Goal: Task Accomplishment & Management: Use online tool/utility

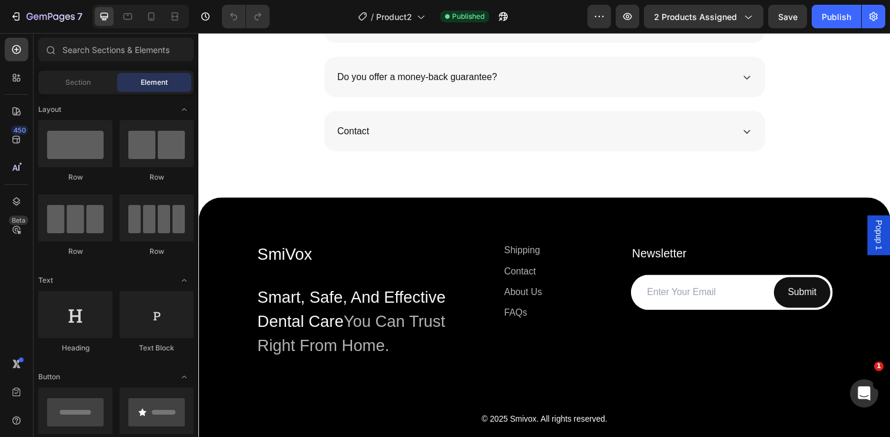
scroll to position [4125, 0]
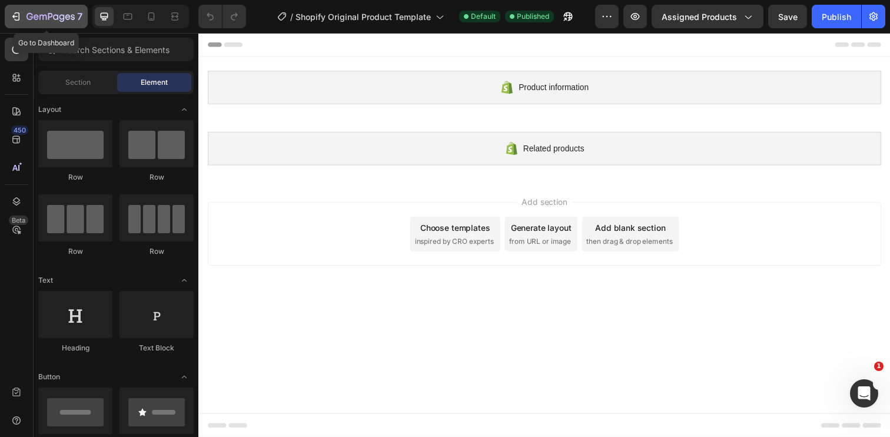
click at [28, 17] on icon "button" at bounding box center [50, 17] width 48 height 10
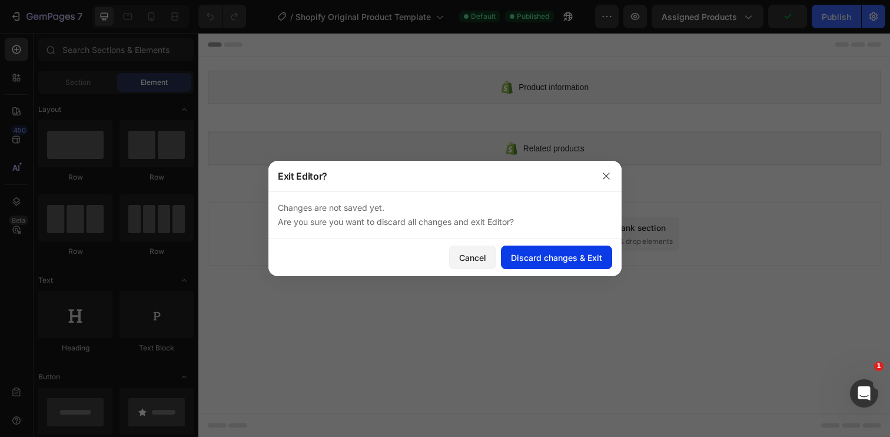
click at [538, 264] on button "Discard changes & Exit" at bounding box center [556, 257] width 111 height 24
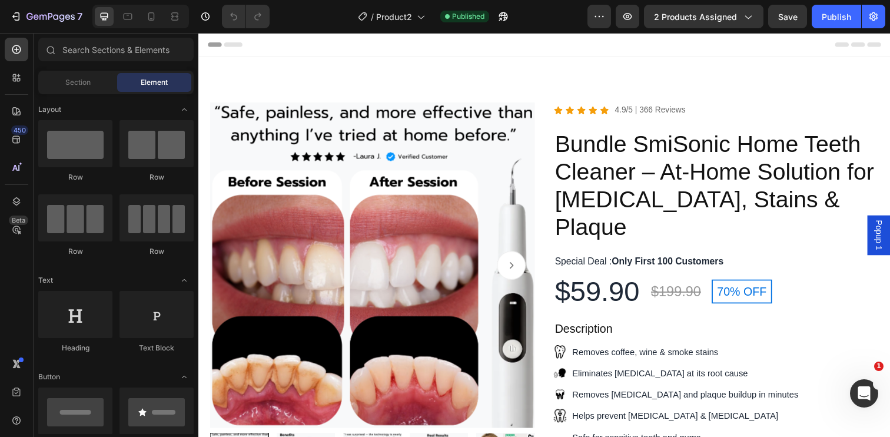
scroll to position [120, 0]
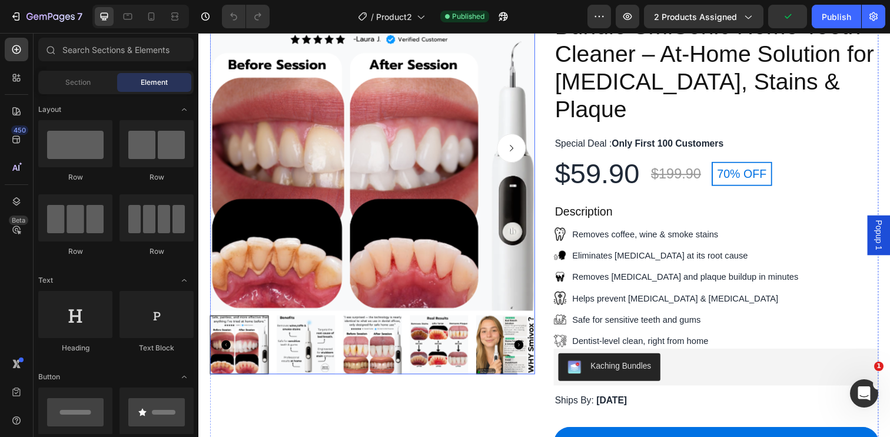
click at [297, 294] on img at bounding box center [376, 150] width 332 height 332
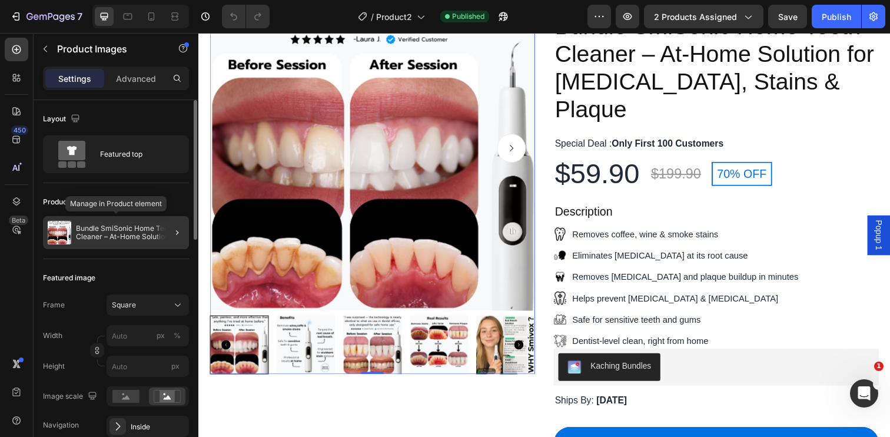
click at [151, 241] on div "Bundle SmiSonic Home Teeth Cleaner – At-Home Solution for Tartar, Stains & Plaq…" at bounding box center [116, 232] width 146 height 33
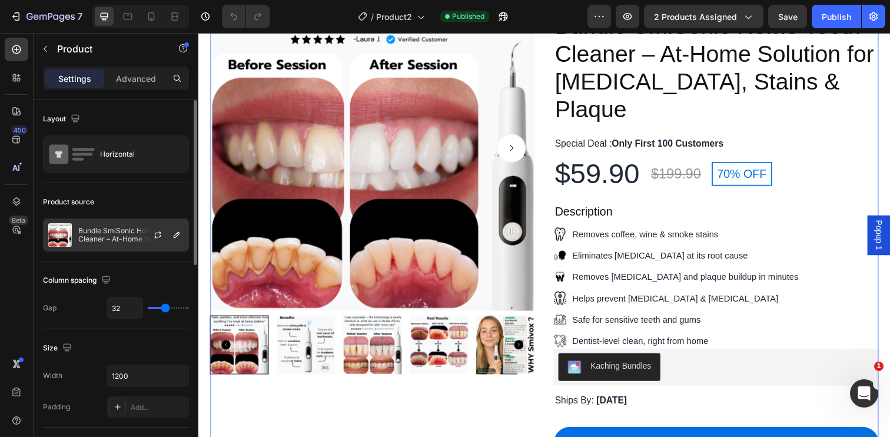
click at [131, 229] on p "Bundle SmiSonic Home Teeth Cleaner – At-Home Solution for Tartar, Stains & Plaq…" at bounding box center [130, 235] width 105 height 16
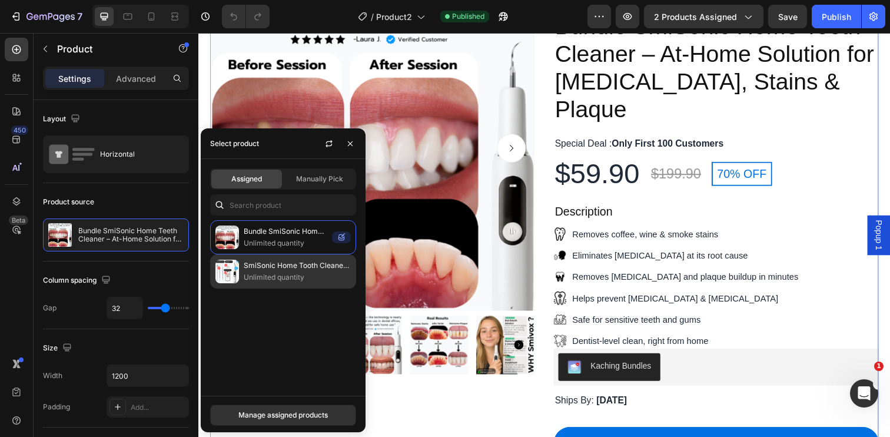
click at [302, 275] on p "Unlimited quantity" at bounding box center [297, 277] width 107 height 12
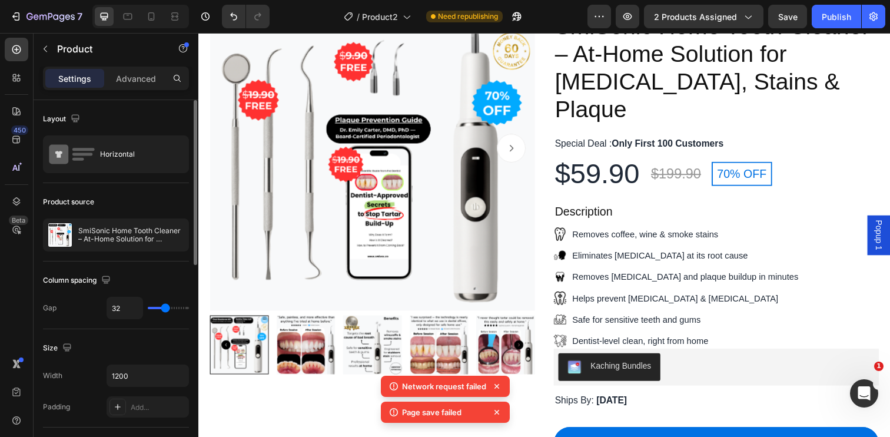
click at [169, 282] on div "Column spacing" at bounding box center [116, 280] width 146 height 19
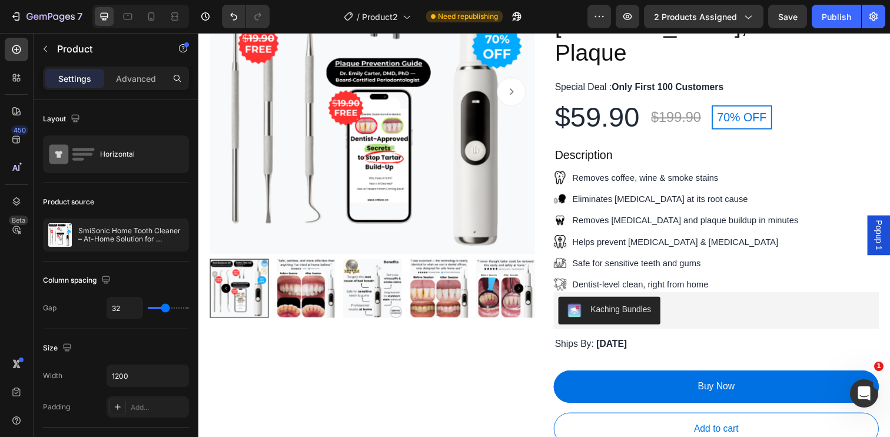
scroll to position [180, 0]
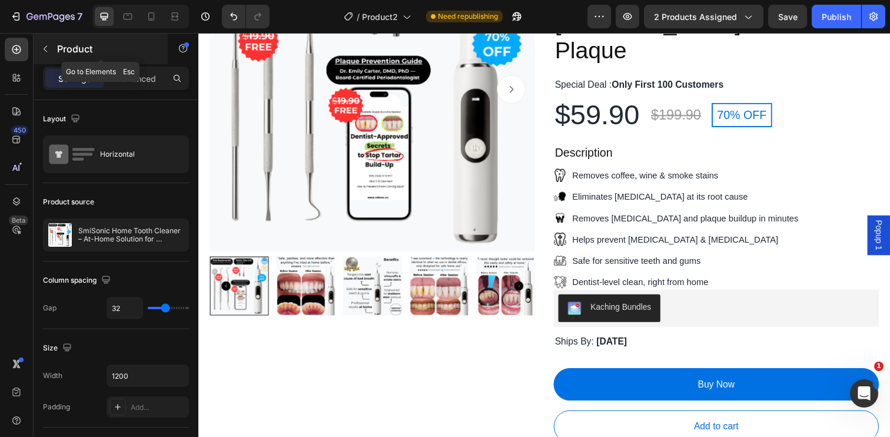
click at [44, 45] on icon "button" at bounding box center [45, 48] width 9 height 9
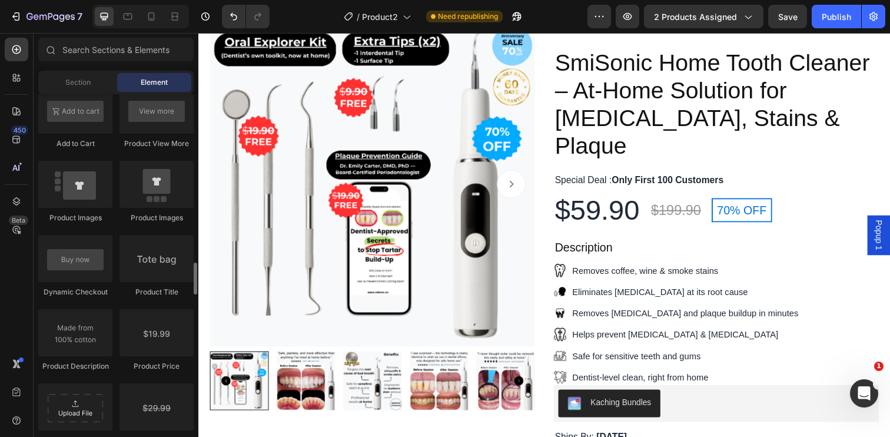
scroll to position [1757, 0]
click at [837, 14] on div "Publish" at bounding box center [836, 17] width 29 height 12
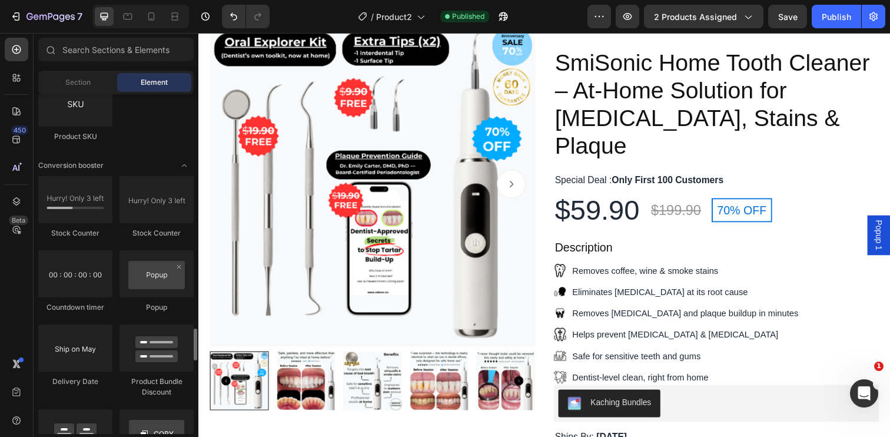
scroll to position [2343, 0]
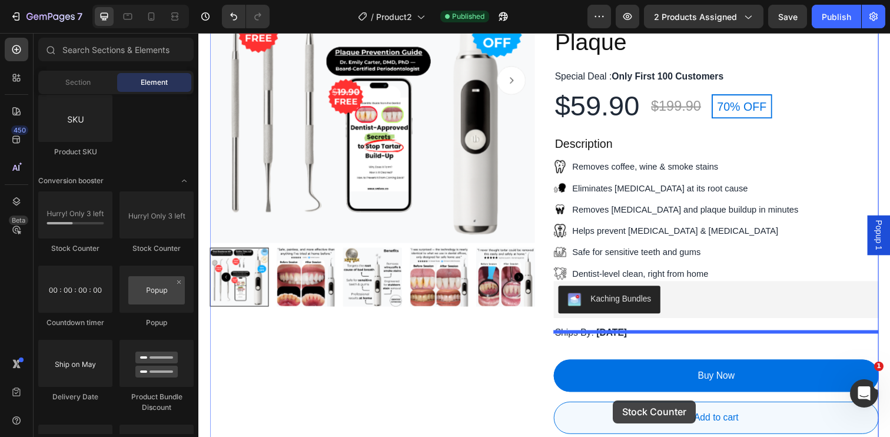
drag, startPoint x: 299, startPoint y: 262, endPoint x: 620, endPoint y: 401, distance: 349.5
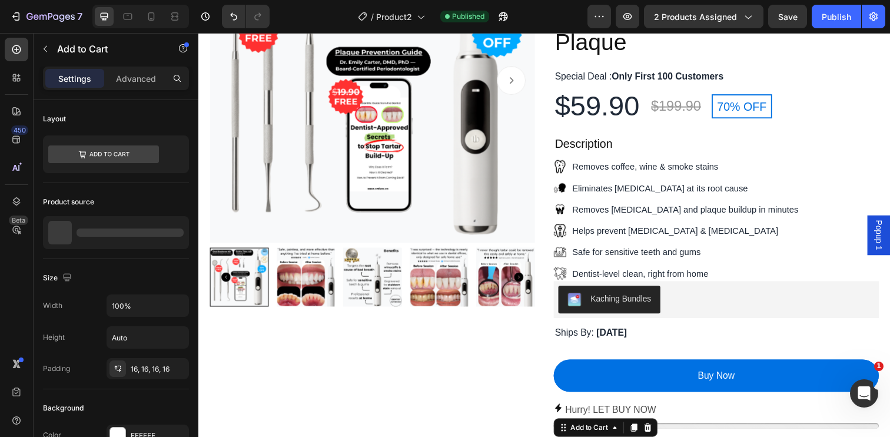
scroll to position [221, 0]
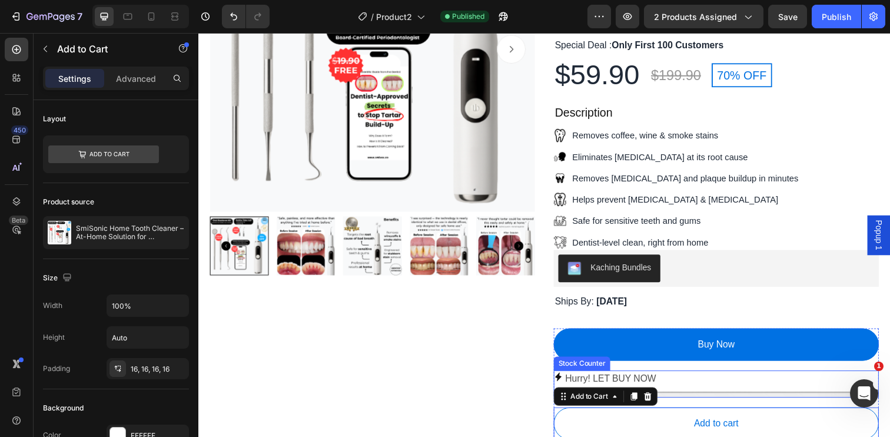
click at [653, 377] on p "Hurry! LET BUY NOW" at bounding box center [619, 385] width 93 height 17
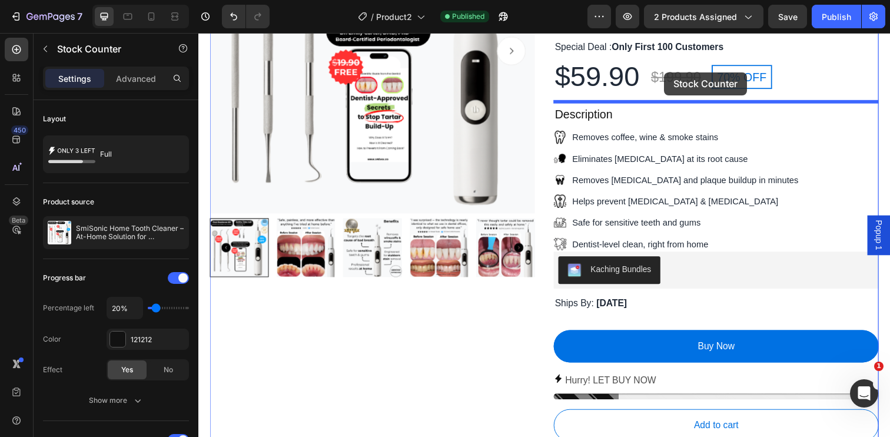
scroll to position [213, 0]
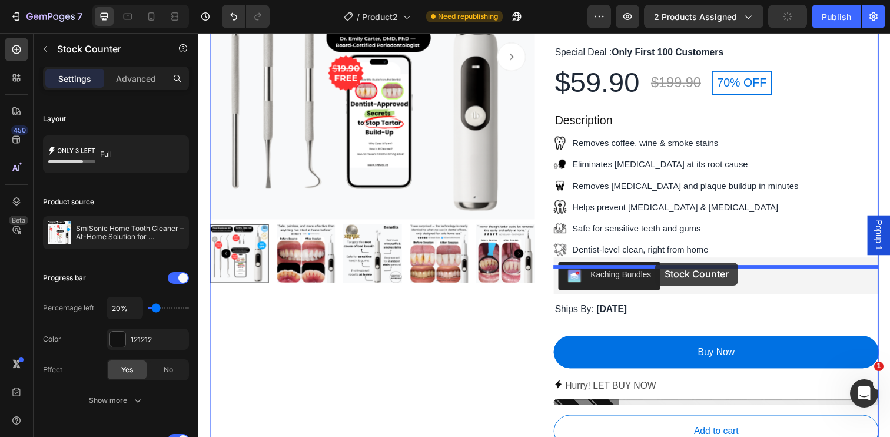
drag, startPoint x: 653, startPoint y: 358, endPoint x: 664, endPoint y: 267, distance: 91.9
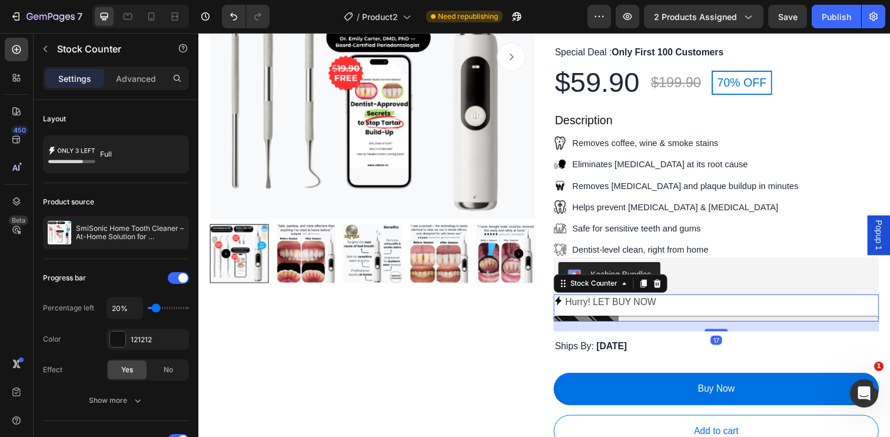
click at [656, 300] on p "Hurry! LET BUY NOW" at bounding box center [619, 308] width 93 height 17
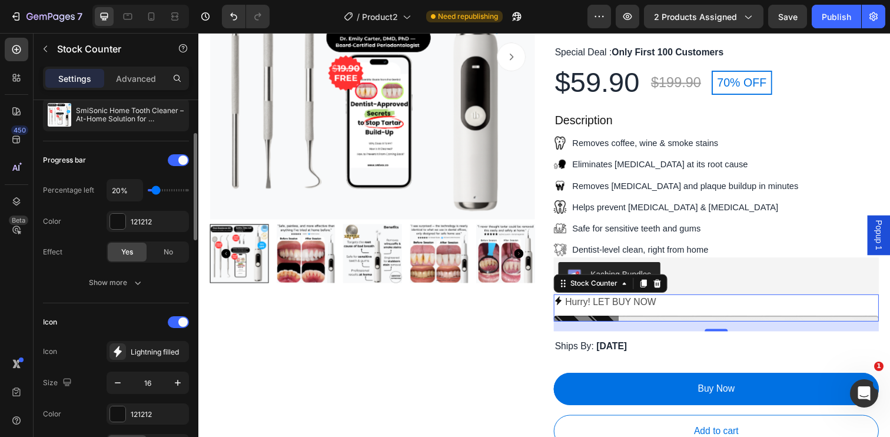
scroll to position [117, 0]
click at [114, 222] on div at bounding box center [117, 221] width 15 height 15
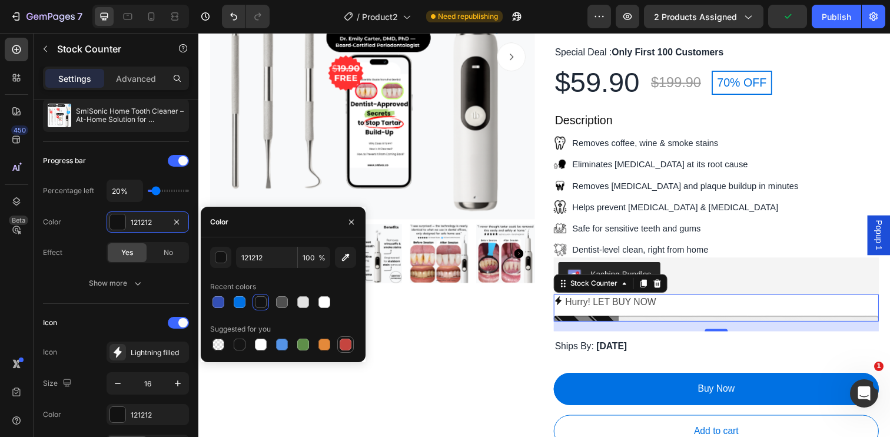
click at [345, 344] on div at bounding box center [346, 344] width 12 height 12
type input "C5453F"
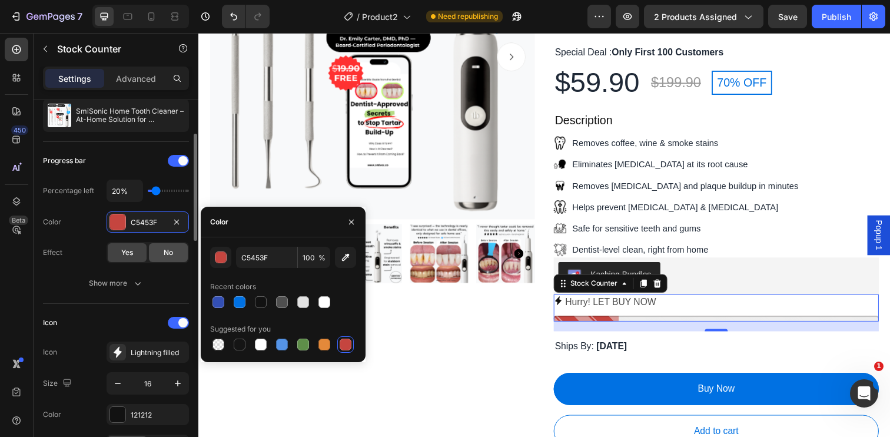
click at [171, 255] on span "No" at bounding box center [168, 252] width 9 height 11
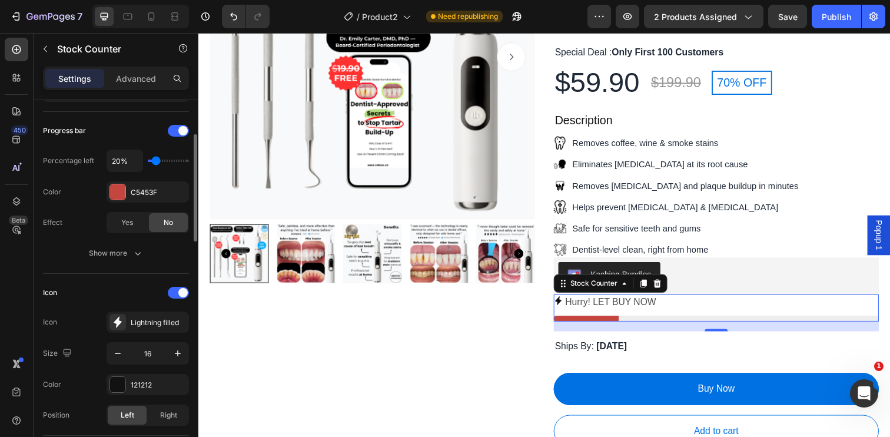
scroll to position [162, 0]
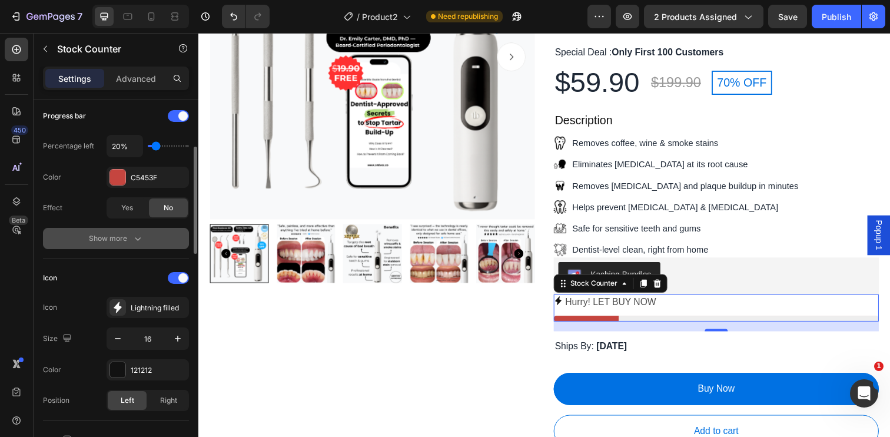
click at [143, 240] on icon "button" at bounding box center [138, 238] width 12 height 12
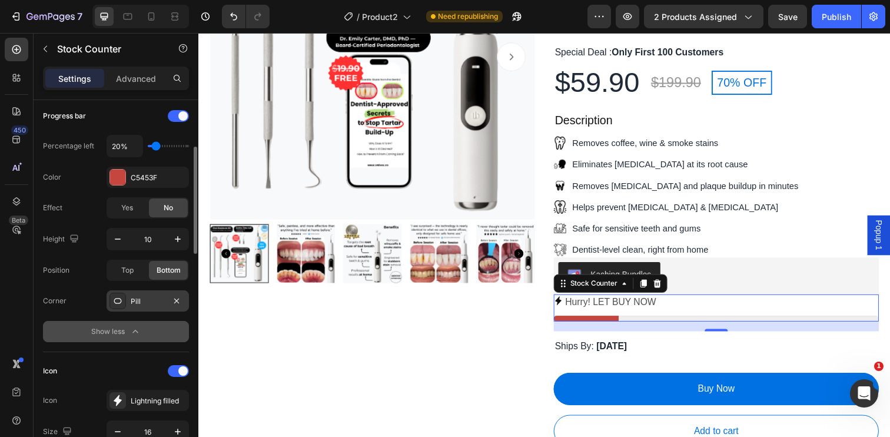
click at [149, 306] on div "Pill" at bounding box center [148, 301] width 34 height 11
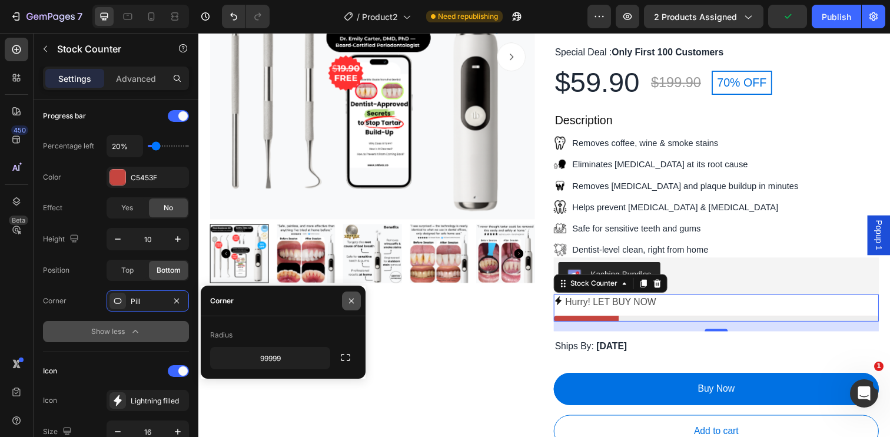
click at [360, 304] on button "button" at bounding box center [351, 300] width 19 height 19
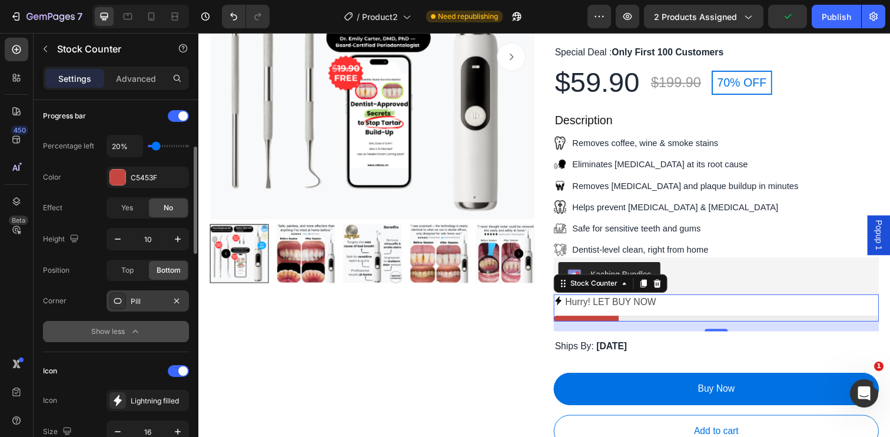
click at [124, 303] on div at bounding box center [117, 300] width 16 height 16
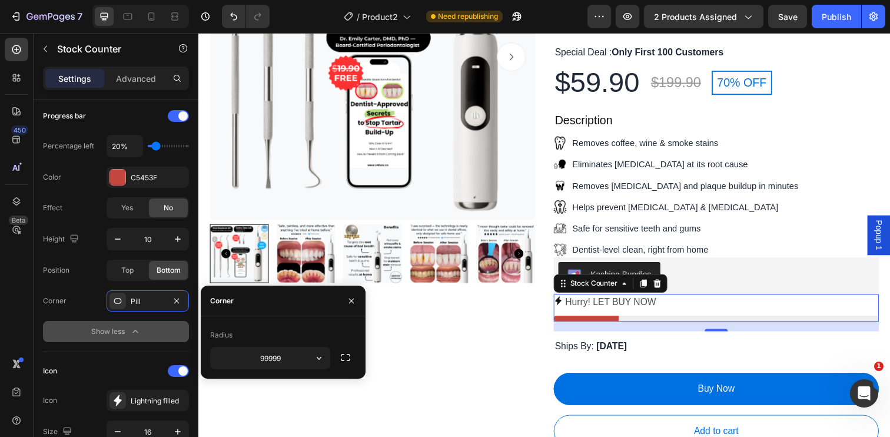
click at [352, 313] on div at bounding box center [351, 300] width 28 height 30
click at [357, 295] on button "button" at bounding box center [351, 300] width 19 height 19
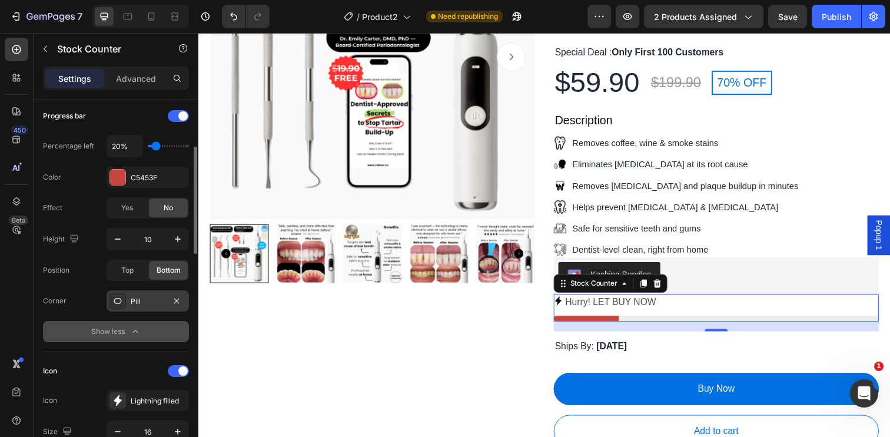
click at [147, 302] on div "Pill" at bounding box center [148, 301] width 34 height 11
click at [92, 313] on div "Height 10 Position Top Bottom Corner Pill Show less" at bounding box center [116, 285] width 146 height 114
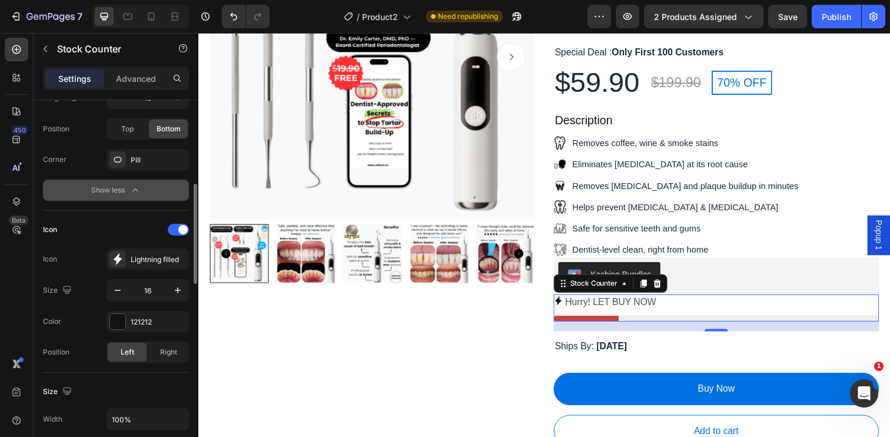
scroll to position [304, 0]
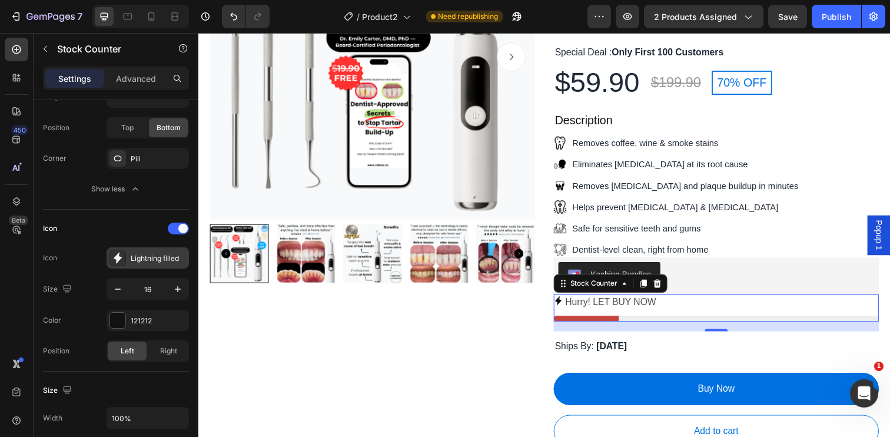
click at [164, 260] on div "Lightning filled" at bounding box center [158, 258] width 55 height 11
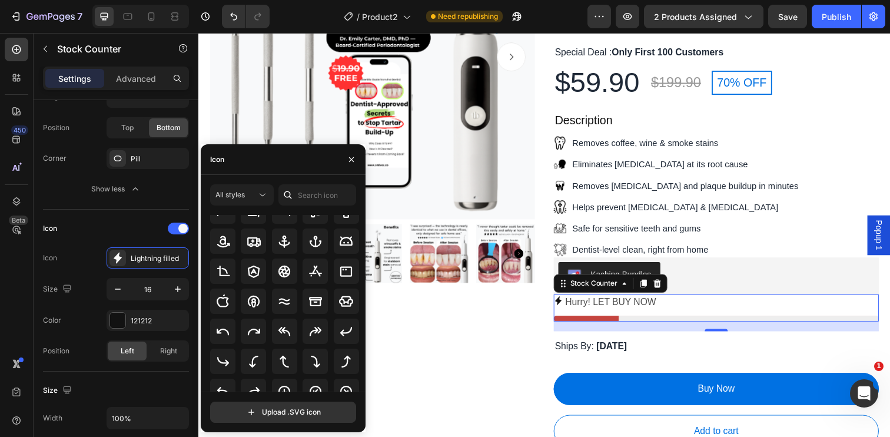
scroll to position [147, 0]
click at [261, 363] on div at bounding box center [253, 361] width 25 height 25
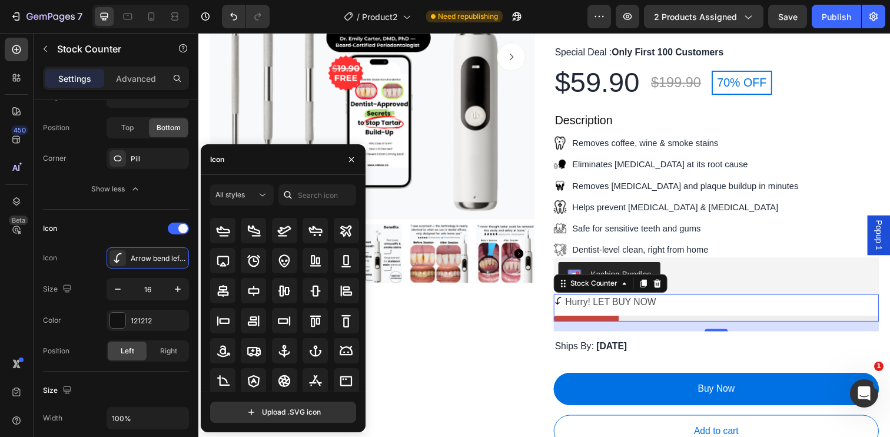
scroll to position [0, 0]
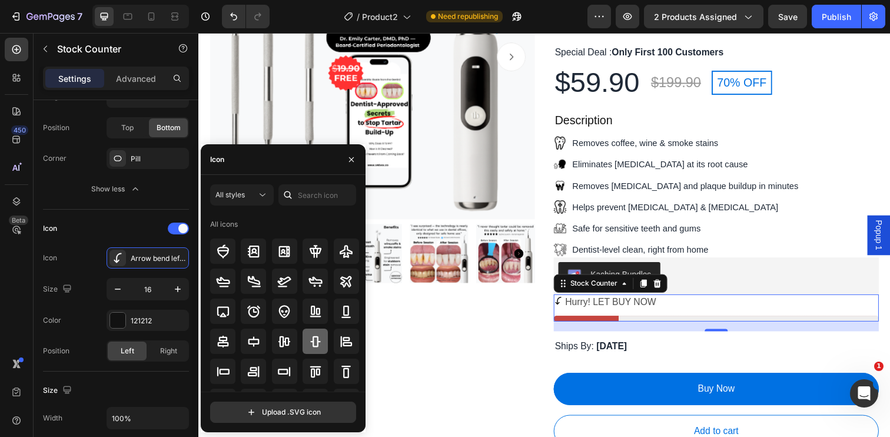
click at [318, 338] on icon at bounding box center [315, 341] width 14 height 14
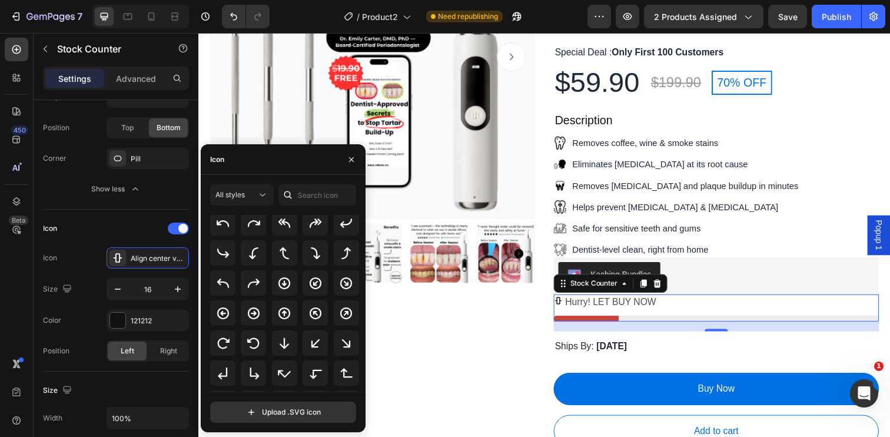
scroll to position [268, 0]
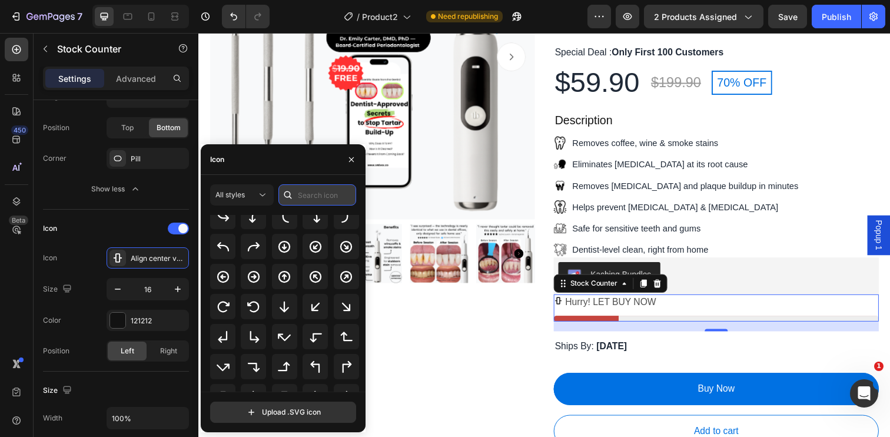
click at [327, 200] on input "text" at bounding box center [317, 194] width 78 height 21
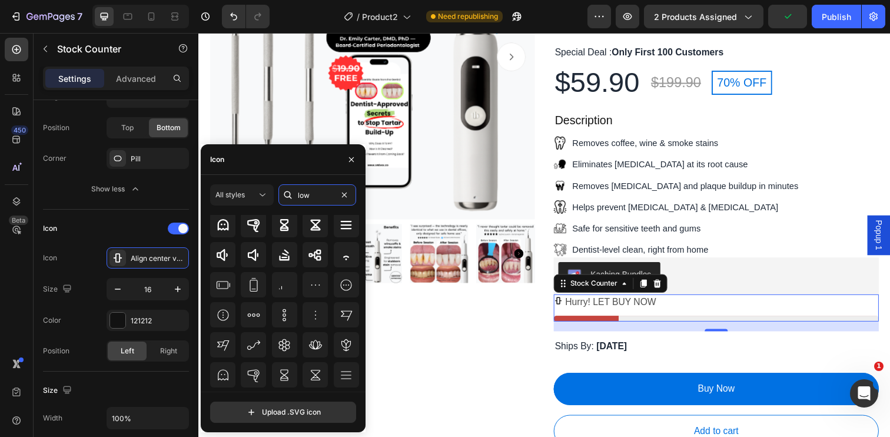
scroll to position [129, 0]
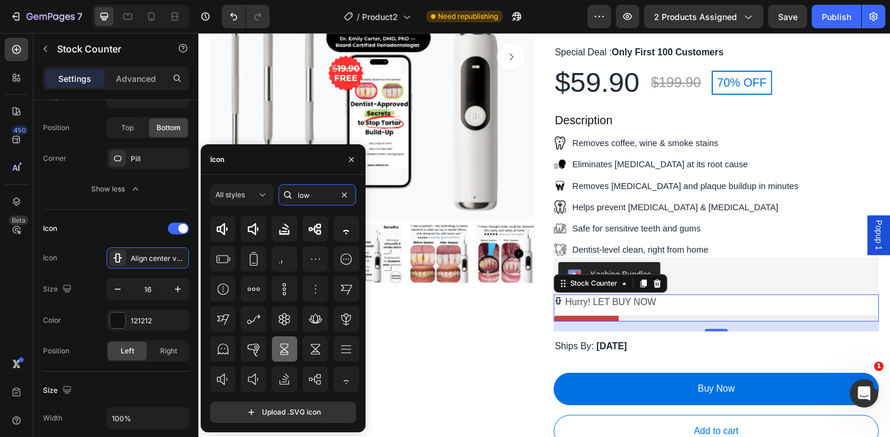
type input "low"
click at [287, 343] on icon at bounding box center [284, 349] width 14 height 14
click at [311, 346] on icon at bounding box center [315, 349] width 14 height 14
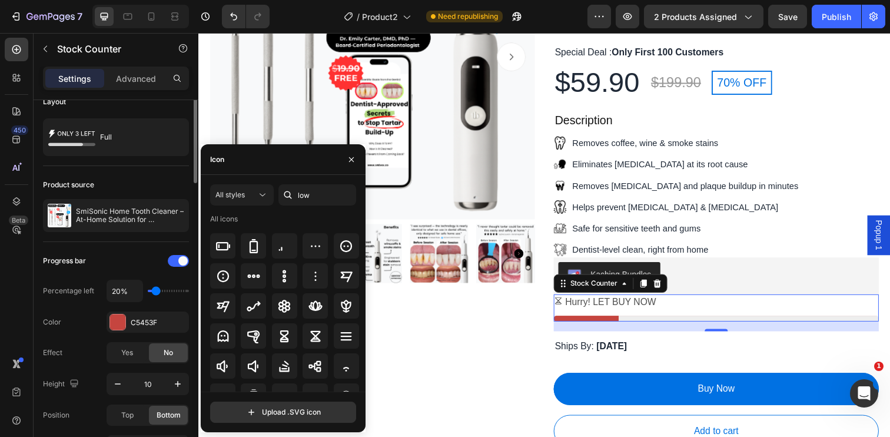
scroll to position [0, 0]
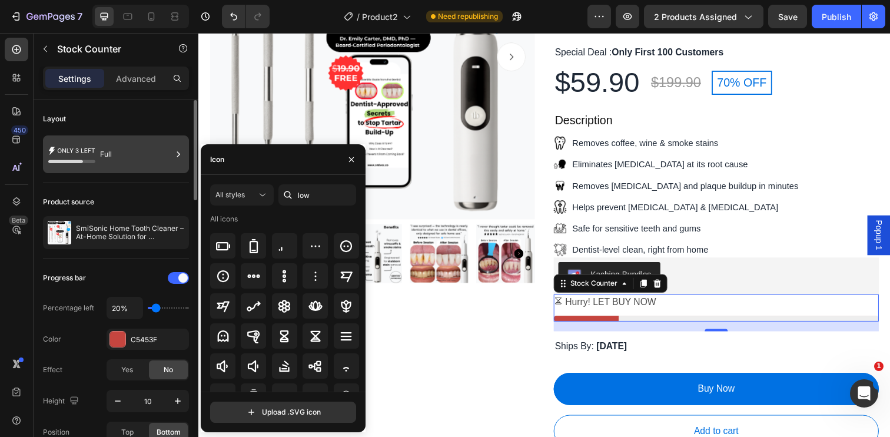
click at [136, 161] on div "Full" at bounding box center [136, 154] width 72 height 27
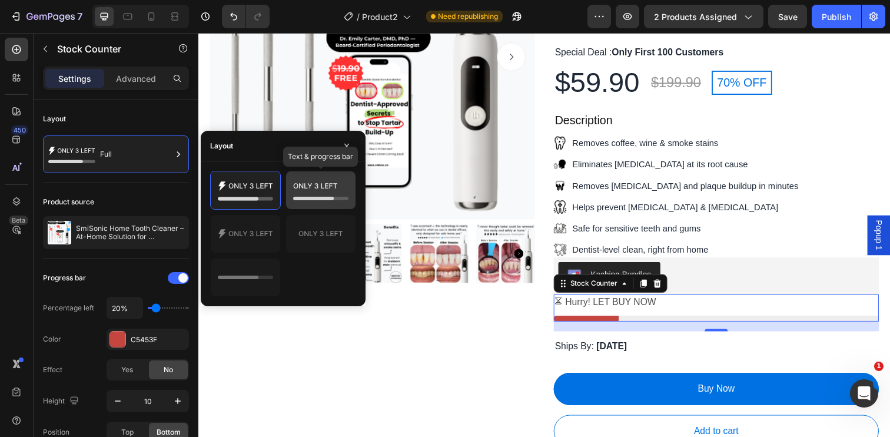
click at [315, 207] on div at bounding box center [320, 190] width 69 height 38
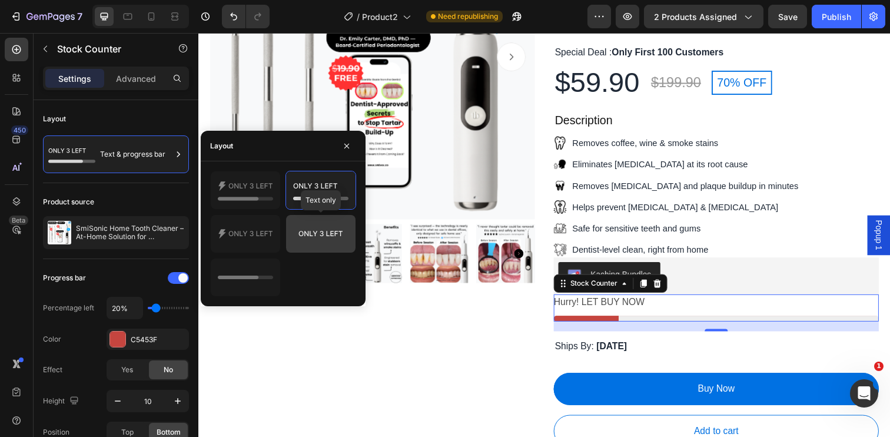
click at [308, 238] on icon at bounding box center [320, 234] width 55 height 24
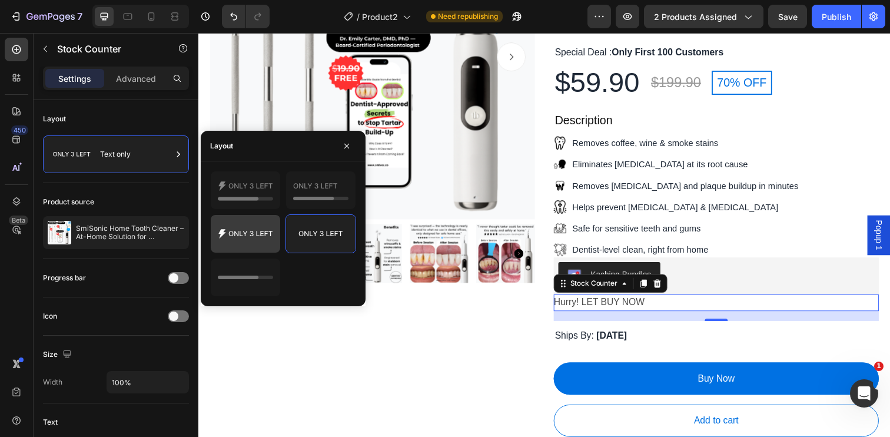
click at [275, 230] on div at bounding box center [245, 234] width 69 height 38
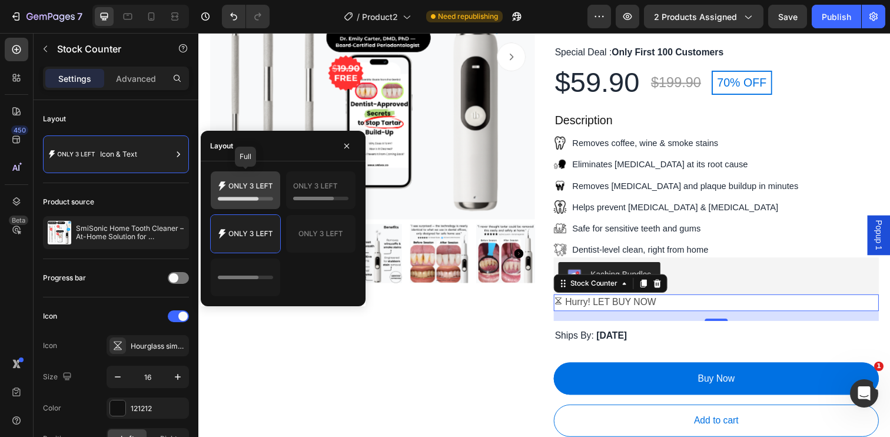
click at [273, 205] on div at bounding box center [245, 190] width 69 height 38
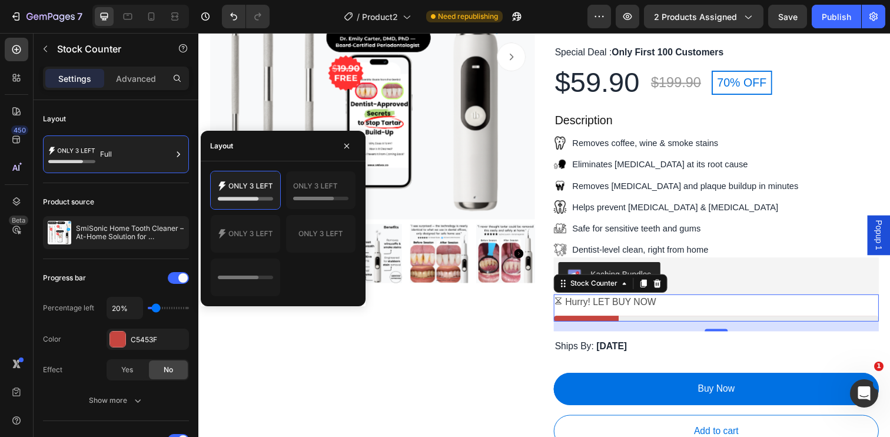
click at [617, 300] on p "Hurry! LET BUY NOW" at bounding box center [619, 308] width 93 height 17
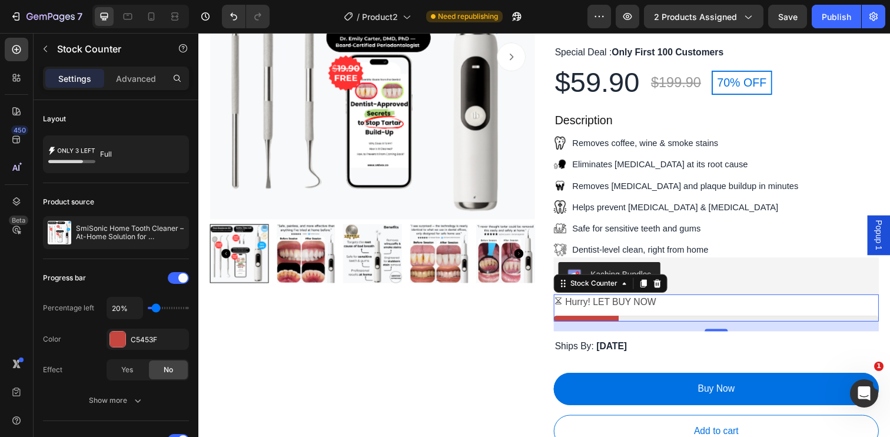
click at [617, 300] on p "Hurry! LET BUY NOW" at bounding box center [619, 308] width 93 height 17
click at [624, 300] on p "Hurry! LET BUY NOW" at bounding box center [619, 308] width 93 height 17
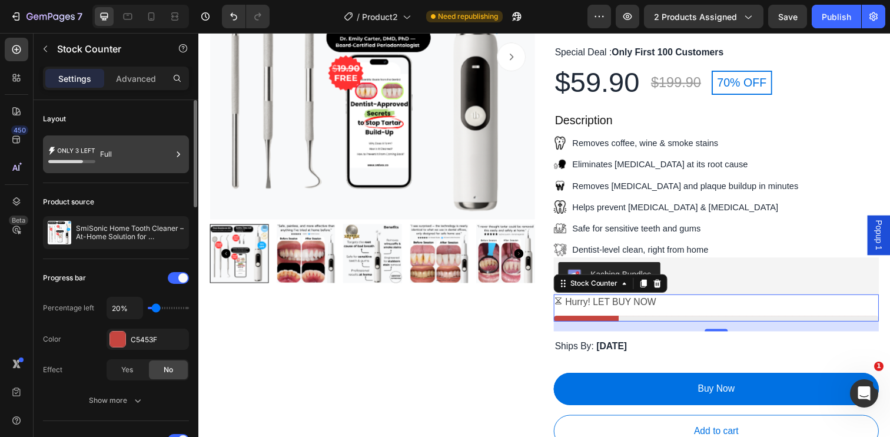
click at [148, 162] on div "Full" at bounding box center [136, 154] width 72 height 27
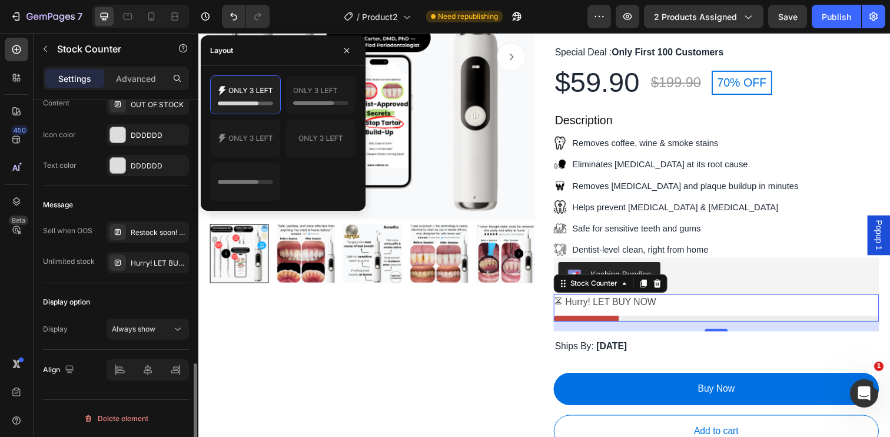
scroll to position [903, 0]
click at [158, 269] on div "Hurry! LET BUY NOW" at bounding box center [148, 263] width 82 height 21
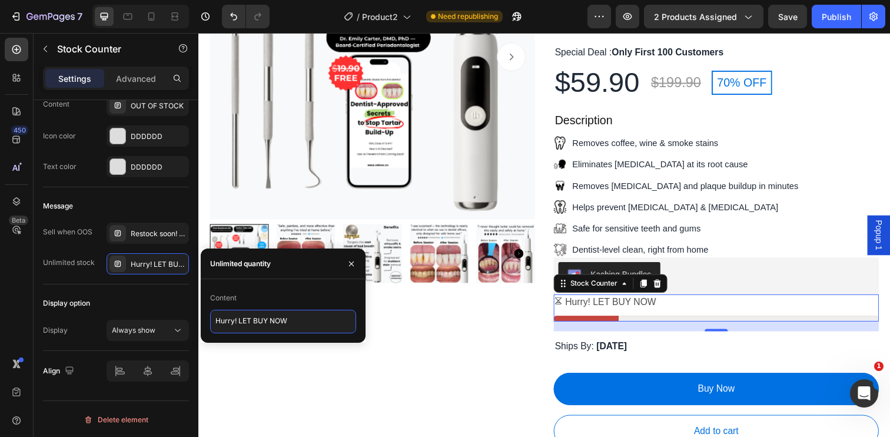
click at [255, 316] on textarea "Hurry! LET BUY NOW" at bounding box center [283, 322] width 146 height 24
type textarea "Low Stock"
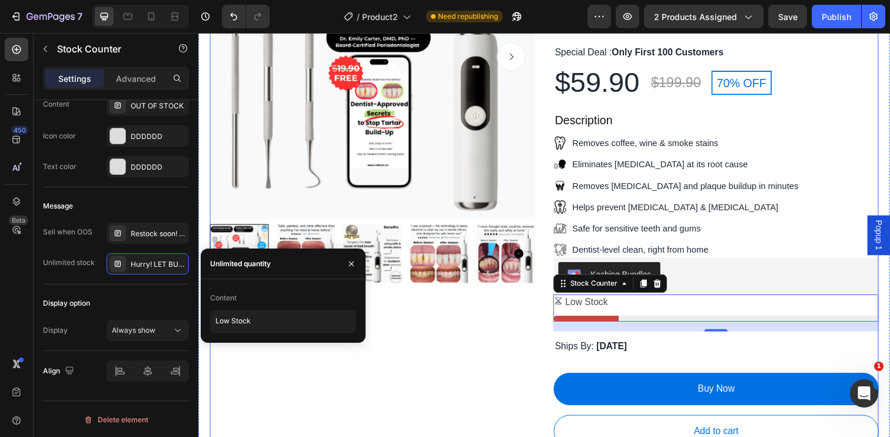
click at [434, 371] on div "Product Images" at bounding box center [376, 239] width 332 height 696
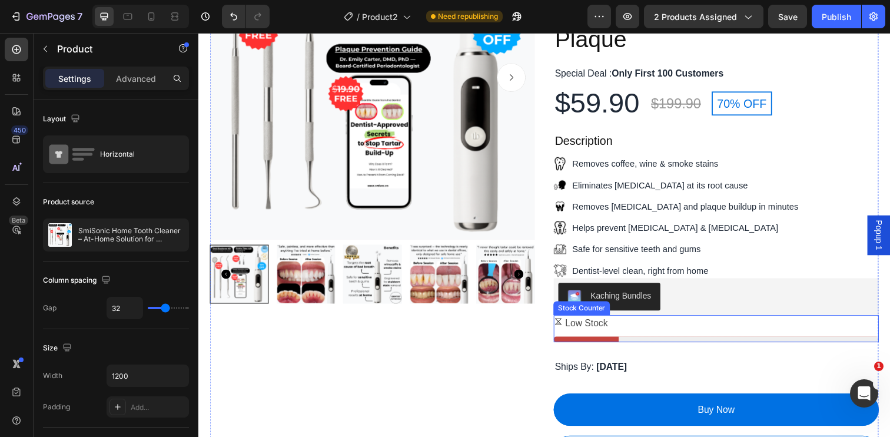
scroll to position [194, 0]
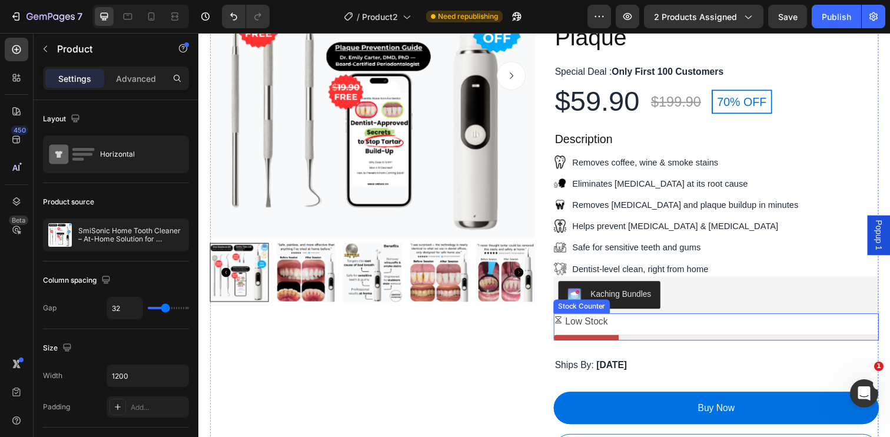
click at [620, 319] on div "Low Stock" at bounding box center [727, 327] width 332 height 17
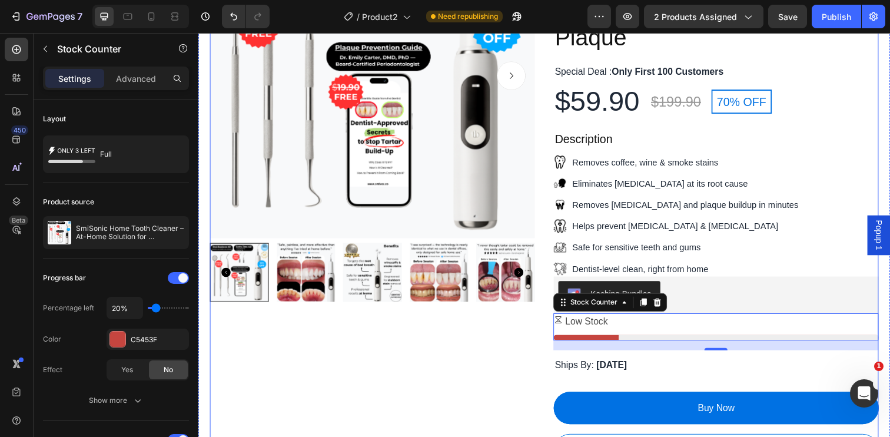
click at [468, 365] on div "Product Images" at bounding box center [376, 259] width 332 height 696
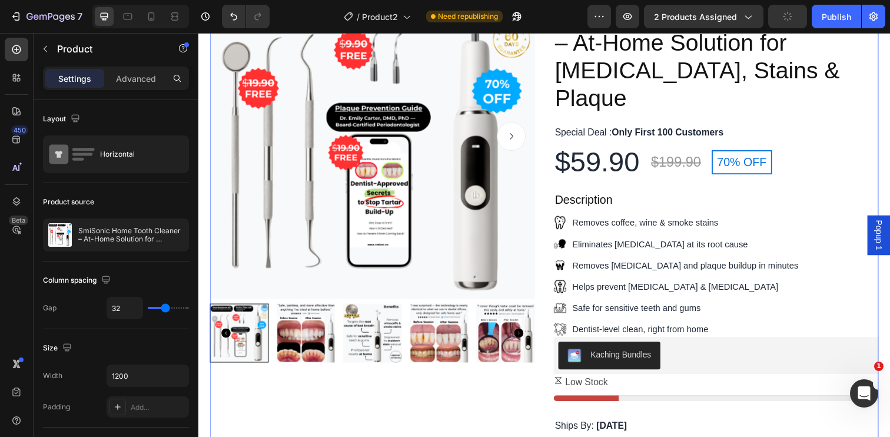
scroll to position [126, 0]
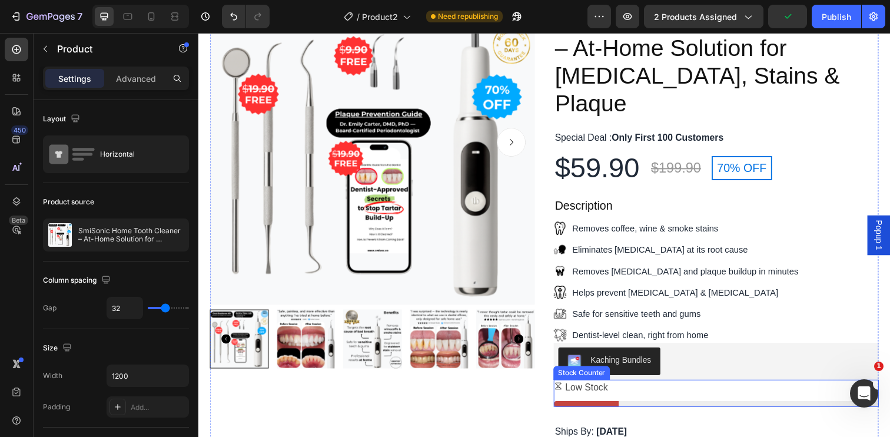
click at [613, 387] on p "Low Stock" at bounding box center [595, 395] width 44 height 17
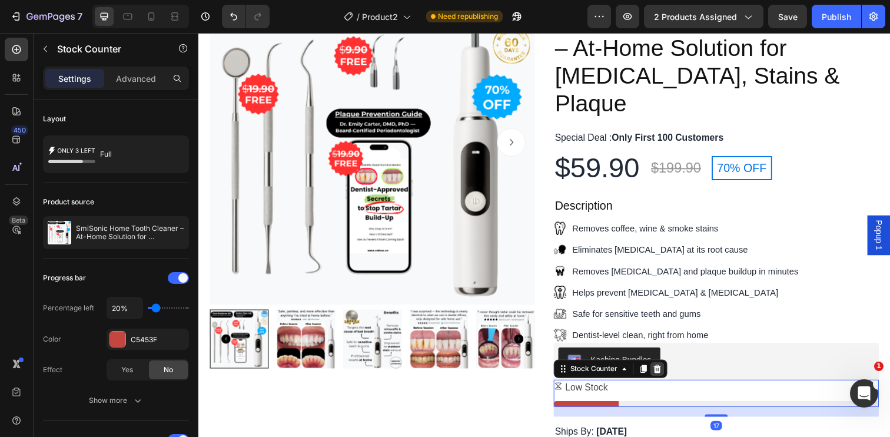
click at [665, 371] on icon at bounding box center [667, 375] width 8 height 8
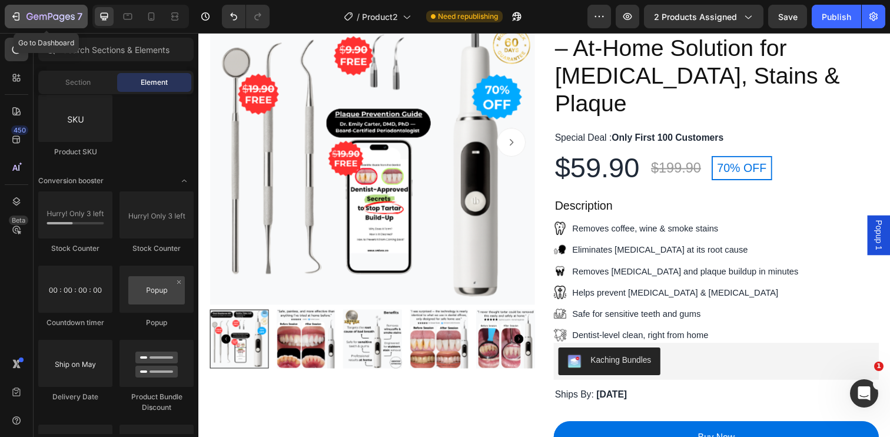
click at [16, 12] on icon "button" at bounding box center [17, 16] width 5 height 8
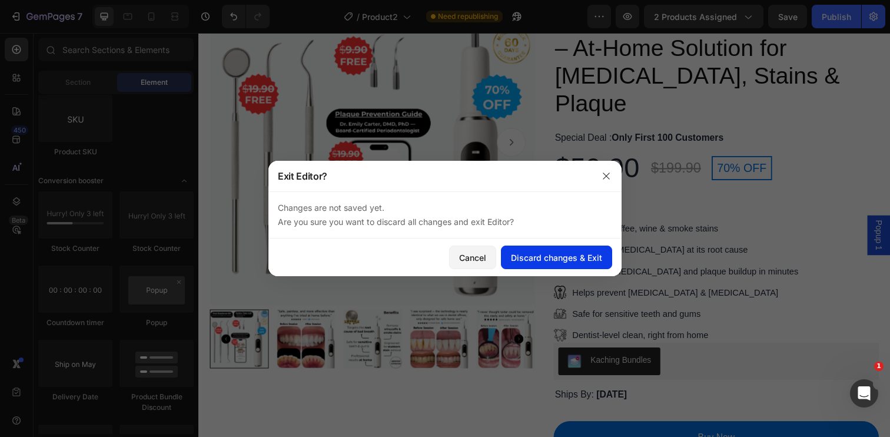
click at [528, 252] on div "Discard changes & Exit" at bounding box center [556, 257] width 91 height 12
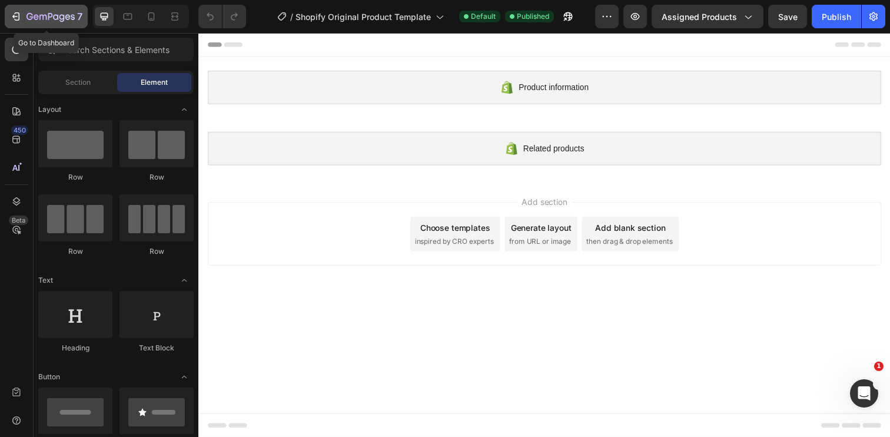
click at [18, 21] on icon "button" at bounding box center [16, 17] width 12 height 12
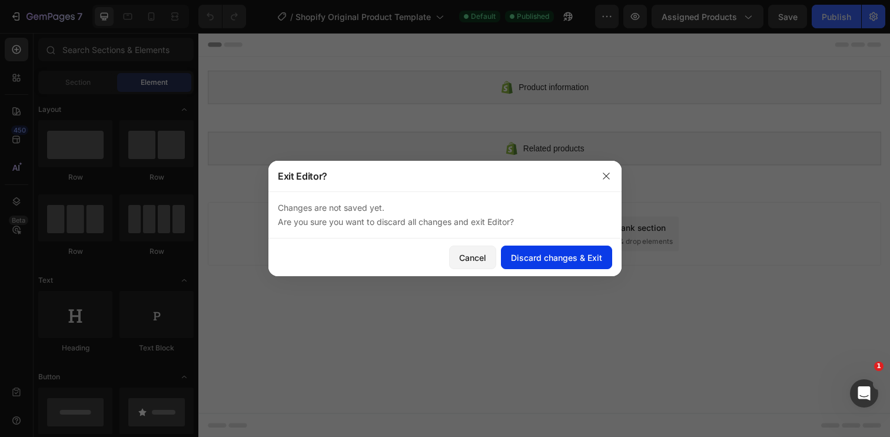
click at [516, 256] on div "Discard changes & Exit" at bounding box center [556, 257] width 91 height 12
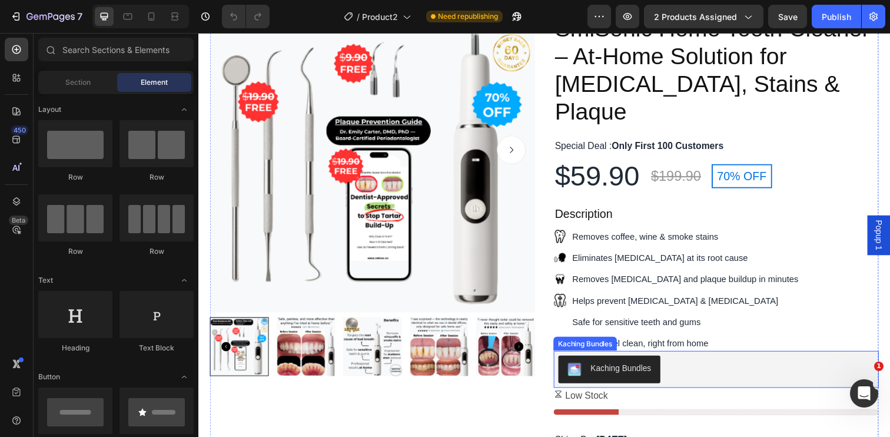
scroll to position [173, 0]
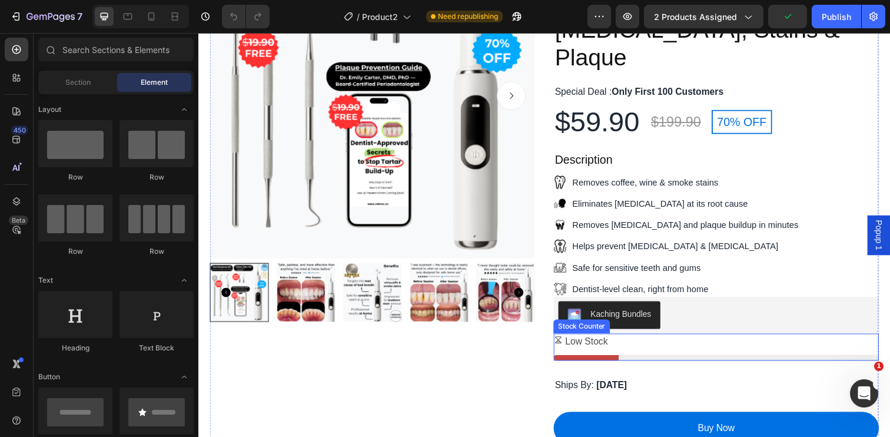
click at [706, 361] on div at bounding box center [727, 364] width 332 height 6
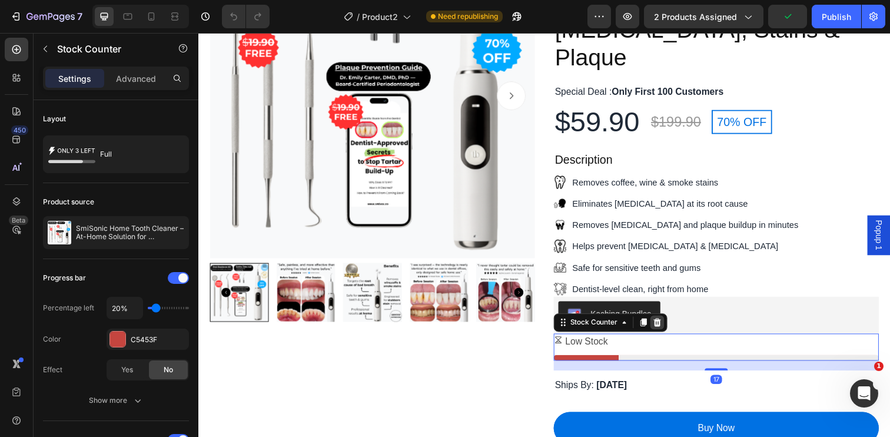
click at [670, 324] on icon at bounding box center [666, 328] width 9 height 9
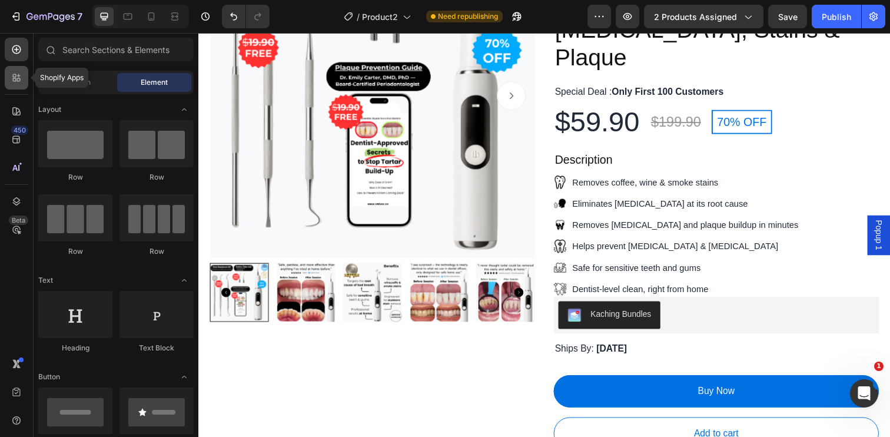
click at [19, 78] on icon at bounding box center [19, 80] width 4 height 4
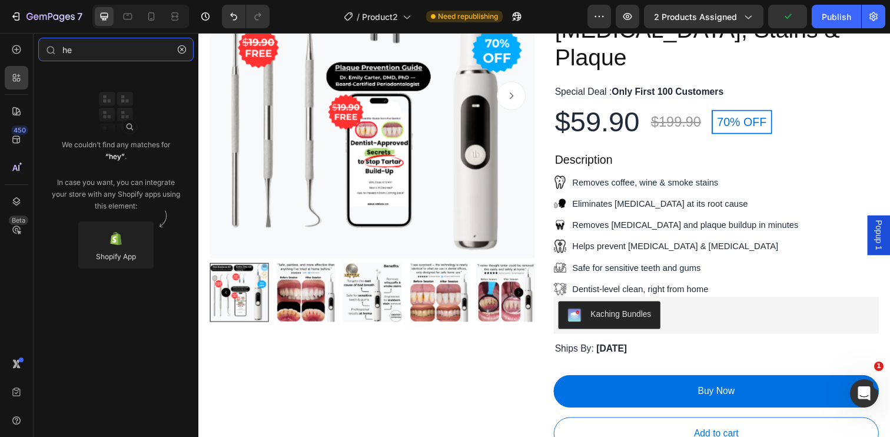
type input "h"
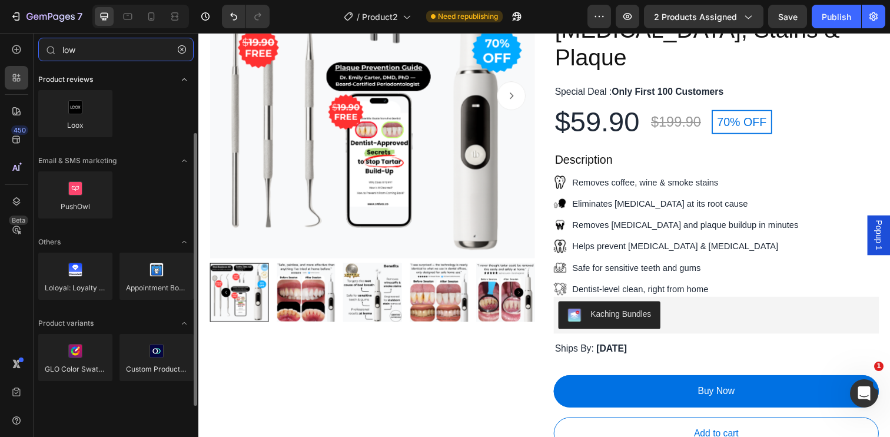
scroll to position [0, 0]
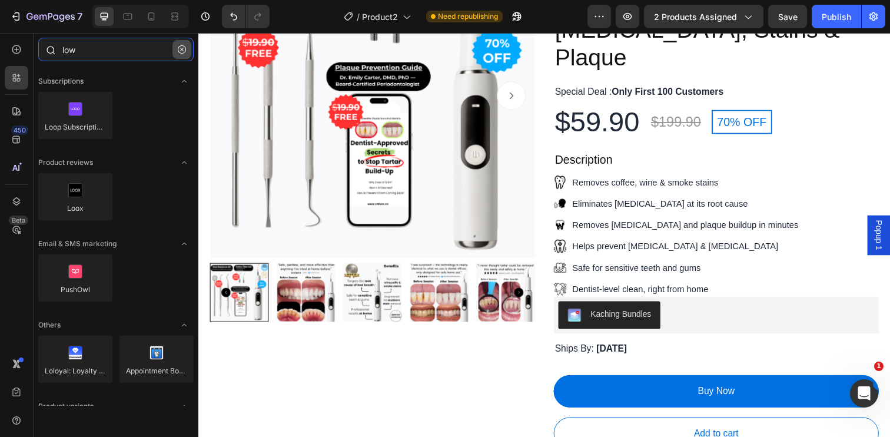
type input "low"
click at [181, 53] on icon "button" at bounding box center [182, 49] width 8 height 8
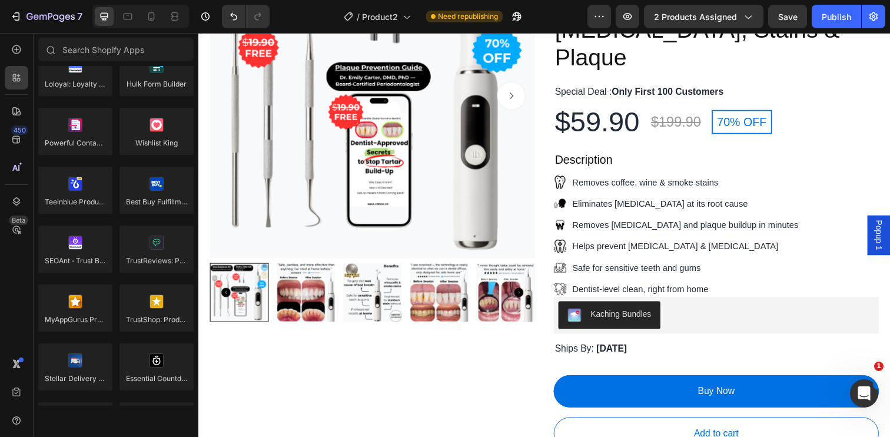
scroll to position [3381, 0]
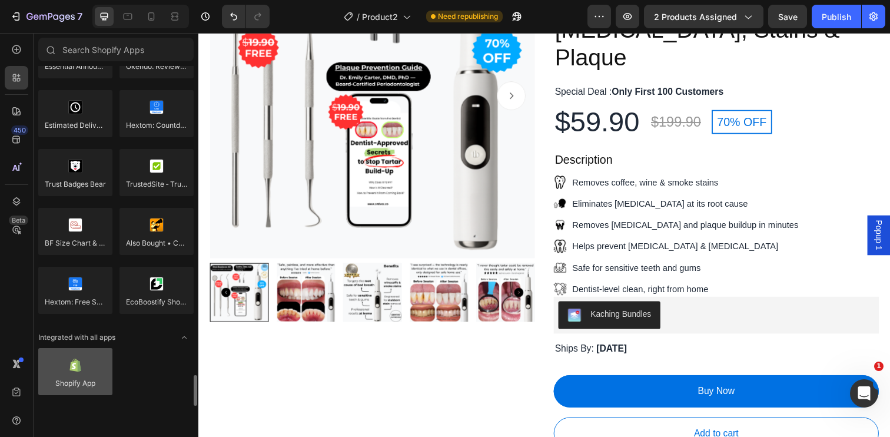
click at [105, 363] on div at bounding box center [75, 371] width 74 height 47
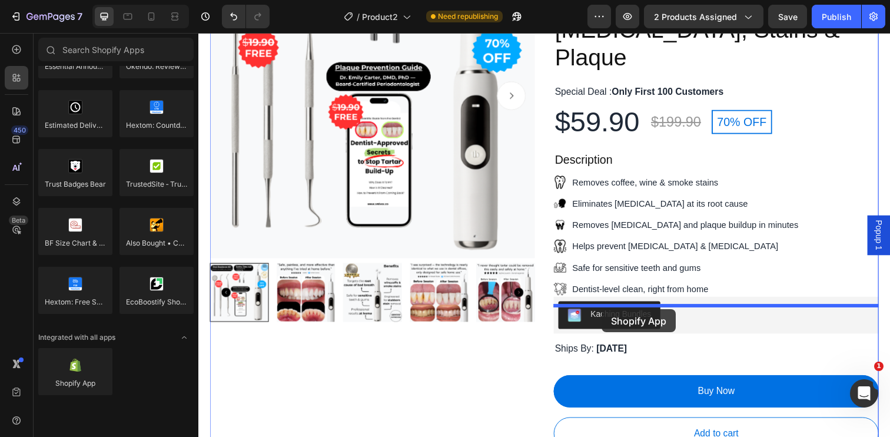
drag, startPoint x: 303, startPoint y: 395, endPoint x: 610, endPoint y: 315, distance: 317.6
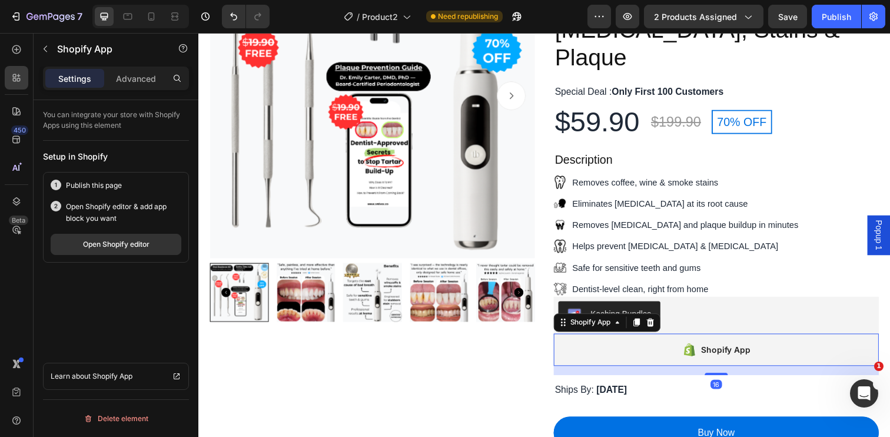
click at [644, 340] on div "Shopify App" at bounding box center [727, 356] width 332 height 33
click at [118, 244] on div "Open Shopify editor" at bounding box center [116, 244] width 67 height 11
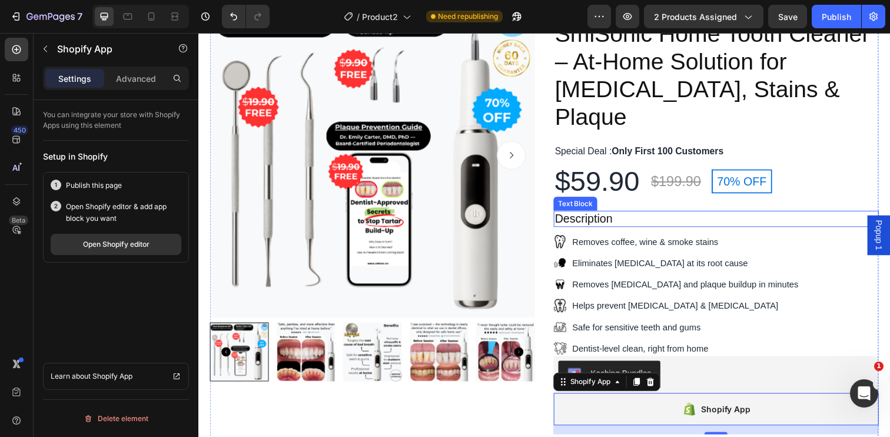
scroll to position [114, 0]
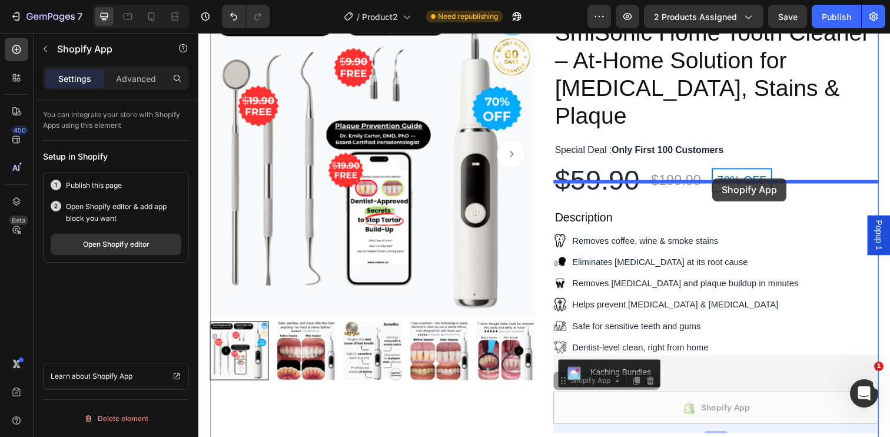
drag, startPoint x: 772, startPoint y: 387, endPoint x: 723, endPoint y: 181, distance: 211.0
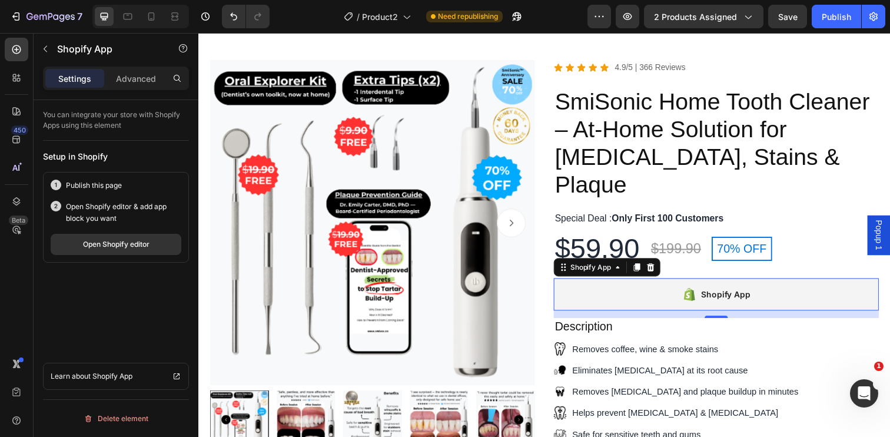
scroll to position [22, 0]
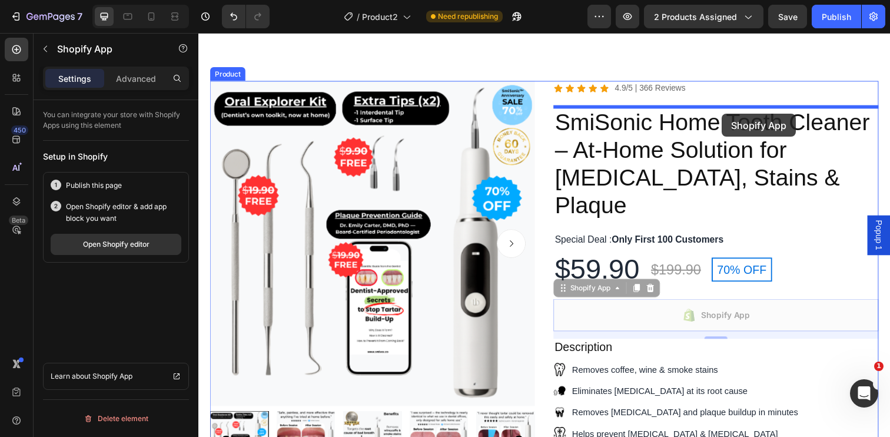
drag, startPoint x: 749, startPoint y: 291, endPoint x: 733, endPoint y: 115, distance: 176.0
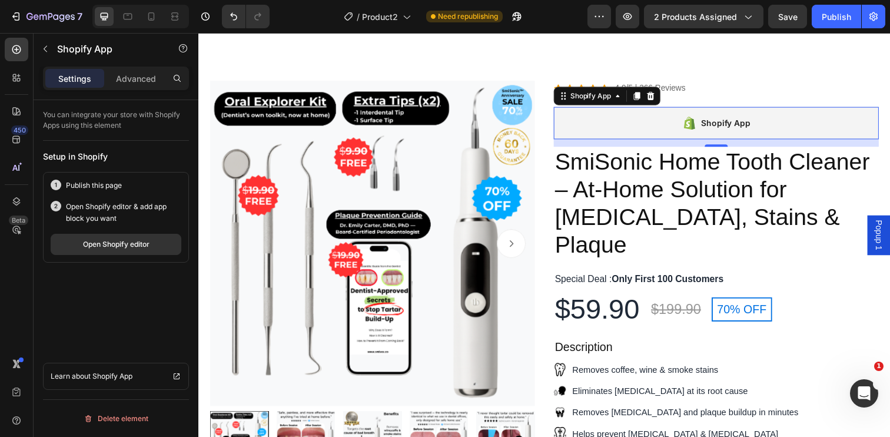
click at [724, 130] on div "Shopify App" at bounding box center [737, 125] width 50 height 14
click at [829, 15] on div "Publish" at bounding box center [836, 17] width 29 height 12
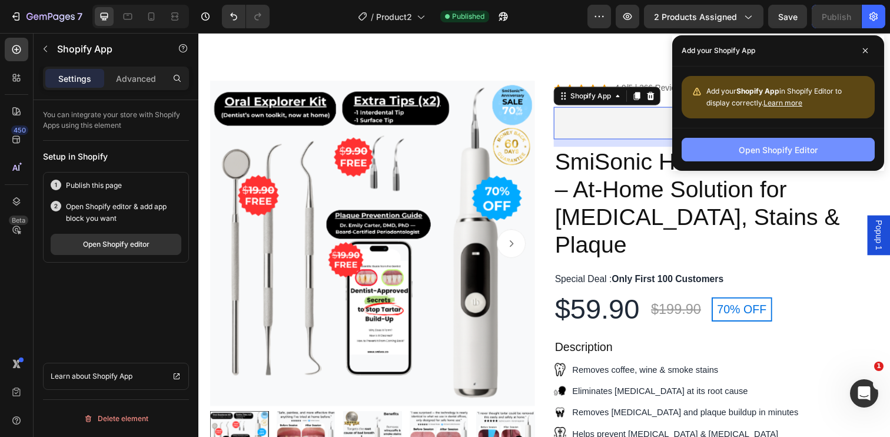
click at [822, 152] on button "Open Shopify Editor" at bounding box center [777, 150] width 193 height 24
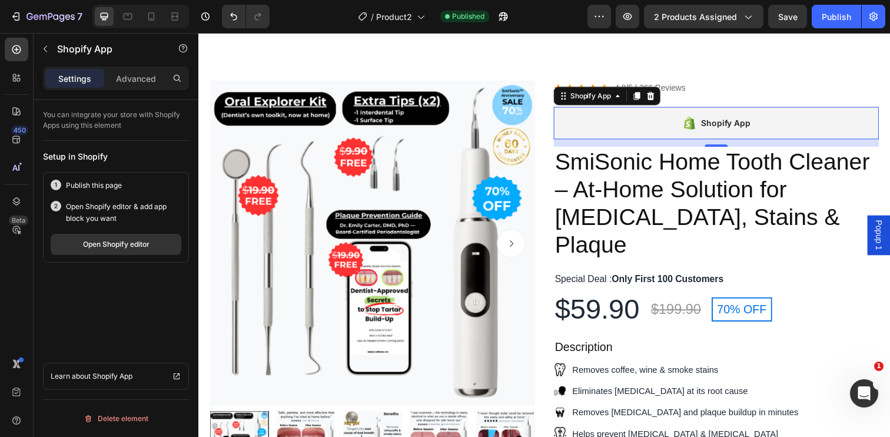
click at [716, 115] on div "Shopify App" at bounding box center [727, 124] width 332 height 33
click at [624, 95] on icon at bounding box center [625, 96] width 9 height 9
click at [620, 127] on div "Shopify App" at bounding box center [727, 124] width 332 height 33
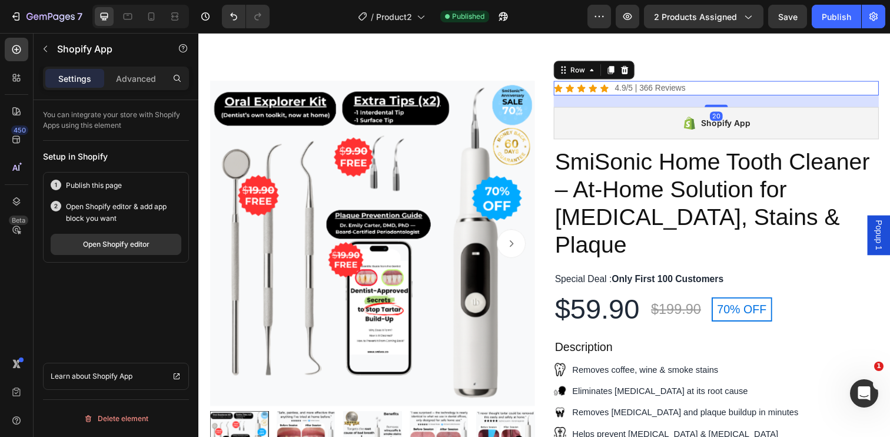
click at [763, 89] on div "Icon Icon Icon Icon Icon Icon List 4.9/5 | 366 Reviews Text Block Row 20" at bounding box center [727, 89] width 332 height 15
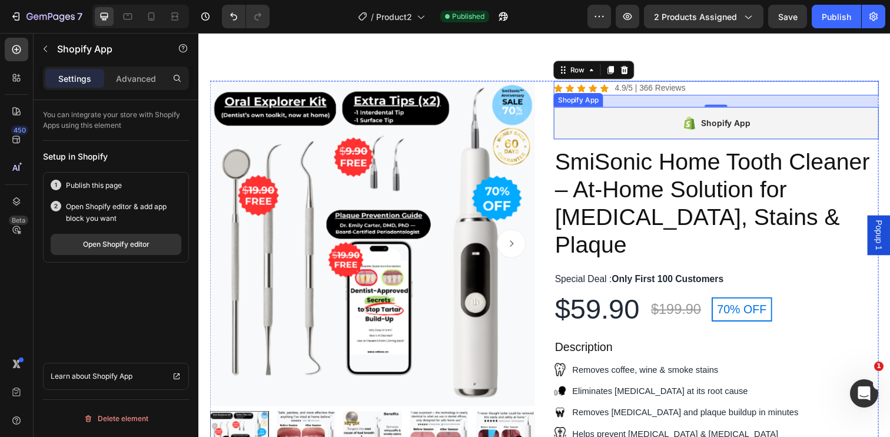
click at [714, 124] on div "Shopify App" at bounding box center [737, 125] width 50 height 14
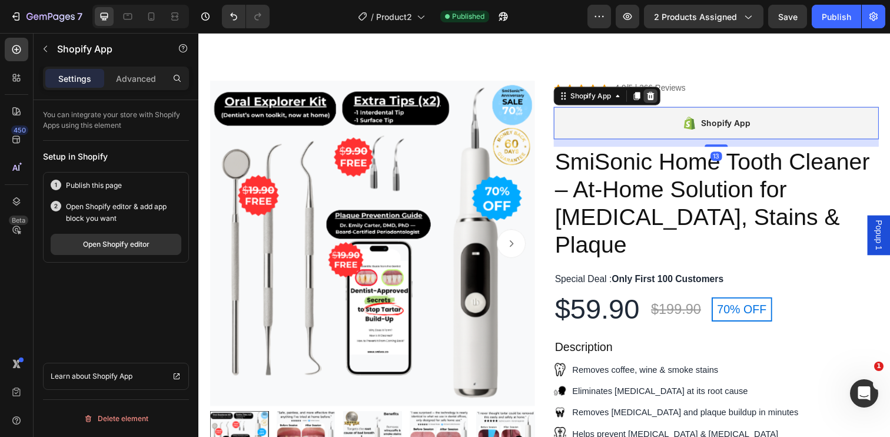
click at [660, 98] on icon at bounding box center [660, 97] width 8 height 8
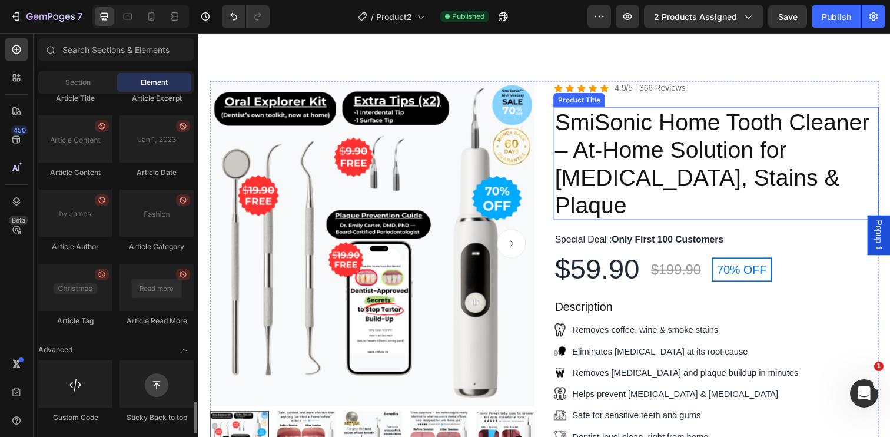
scroll to position [0, 0]
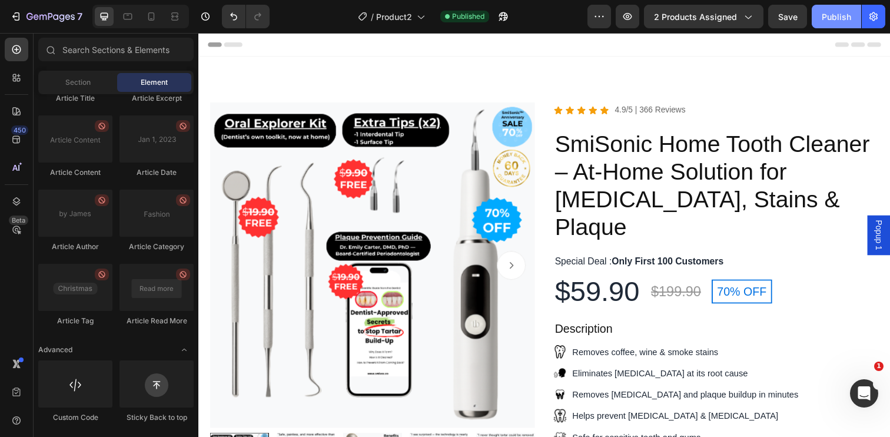
click at [838, 20] on div "Publish" at bounding box center [836, 17] width 29 height 12
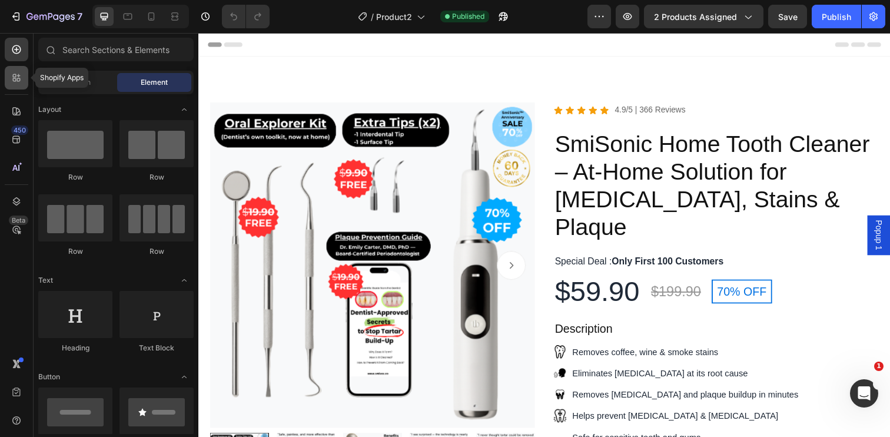
click at [21, 76] on icon at bounding box center [17, 78] width 12 height 12
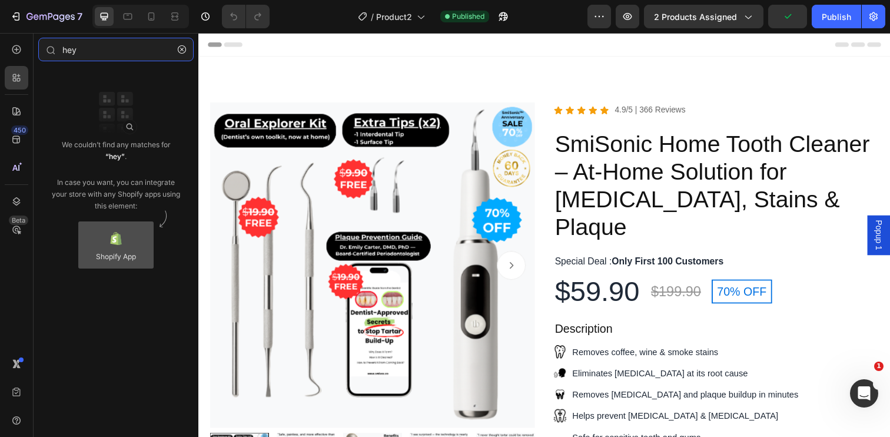
type input "hey"
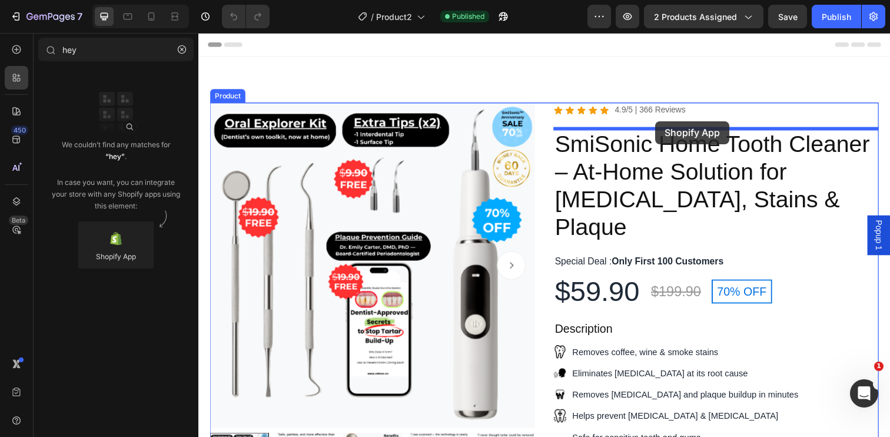
drag, startPoint x: 323, startPoint y: 282, endPoint x: 664, endPoint y: 125, distance: 375.8
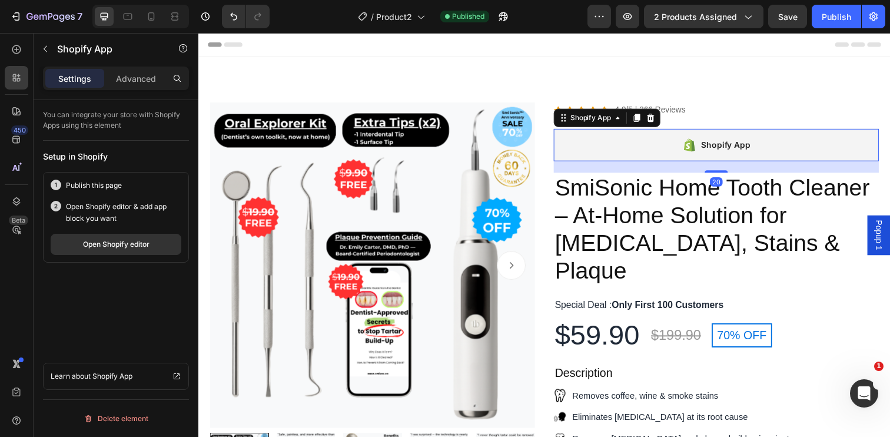
click at [690, 137] on div "Shopify App" at bounding box center [727, 147] width 332 height 33
click at [627, 119] on icon at bounding box center [626, 119] width 4 height 2
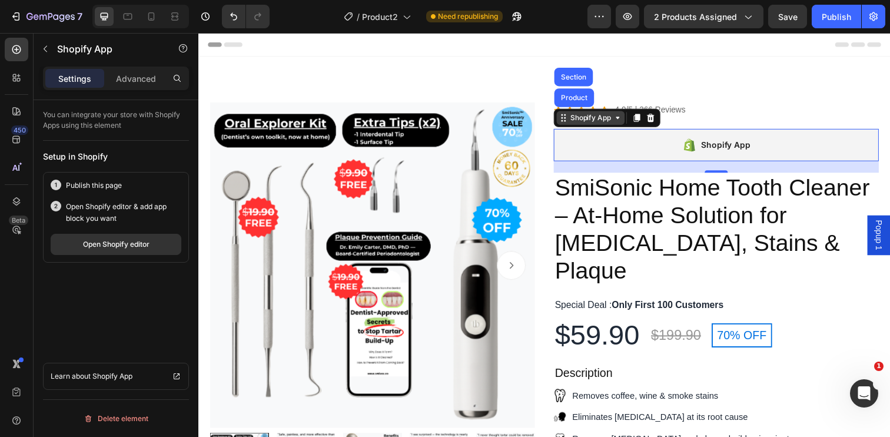
click at [627, 119] on icon at bounding box center [626, 119] width 4 height 2
click at [132, 83] on p "Advanced" at bounding box center [136, 78] width 40 height 12
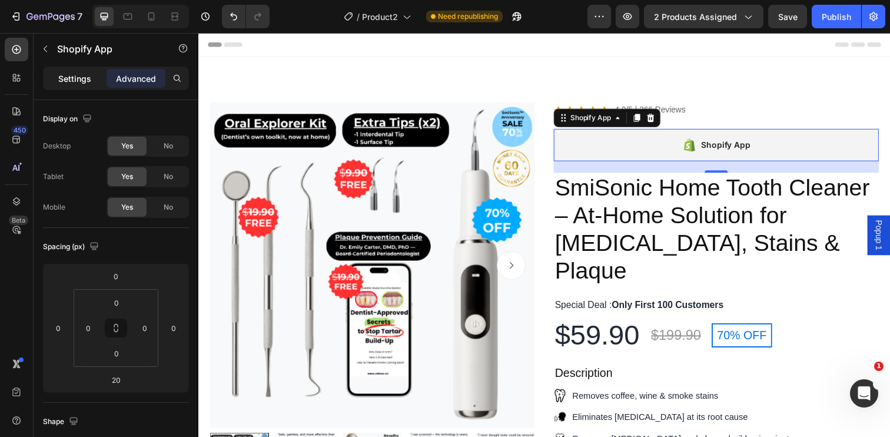
click at [87, 81] on p "Settings" at bounding box center [74, 78] width 33 height 12
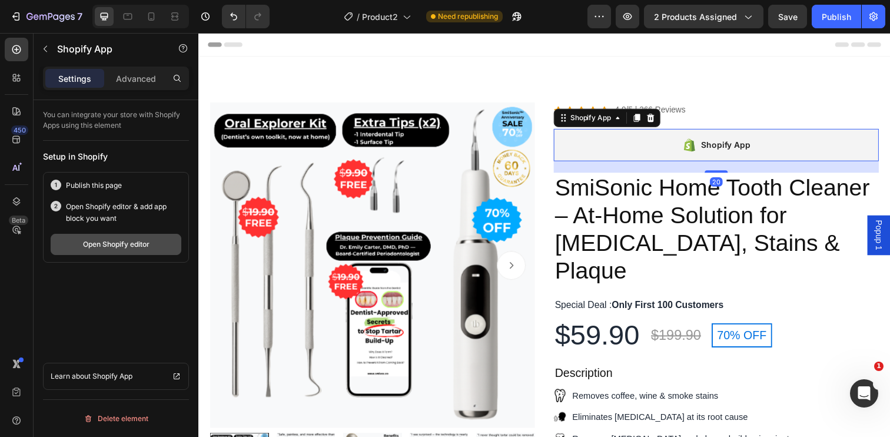
click at [126, 248] on div "Open Shopify editor" at bounding box center [116, 244] width 67 height 11
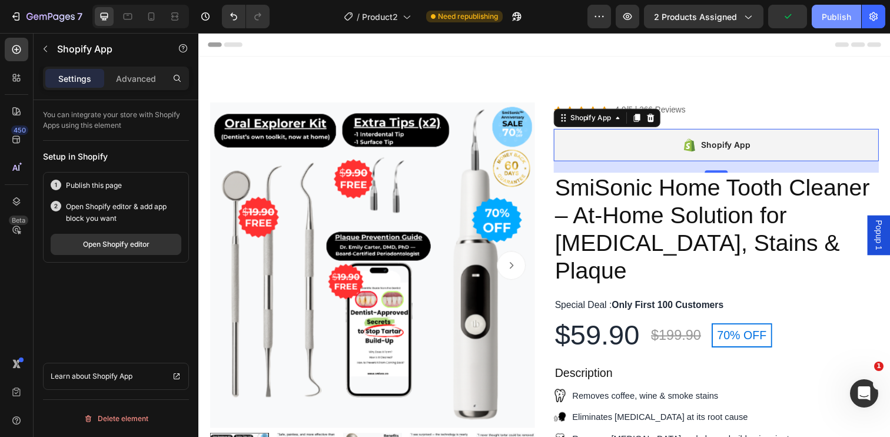
click at [849, 13] on div "Publish" at bounding box center [836, 17] width 29 height 12
